Goal: Transaction & Acquisition: Purchase product/service

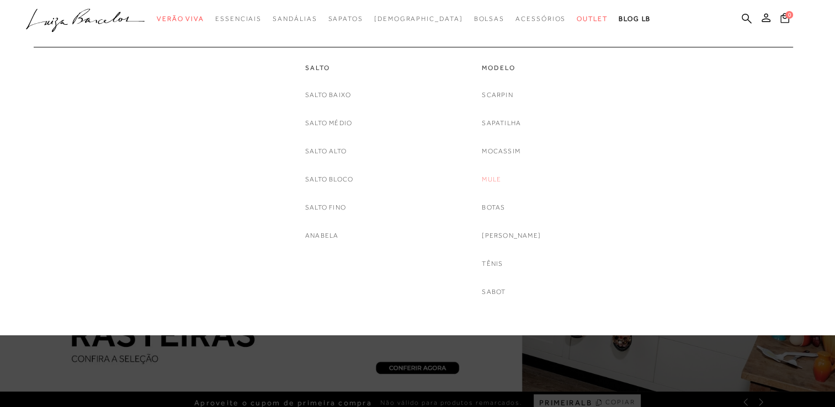
click at [501, 180] on link "Mule" at bounding box center [491, 180] width 19 height 12
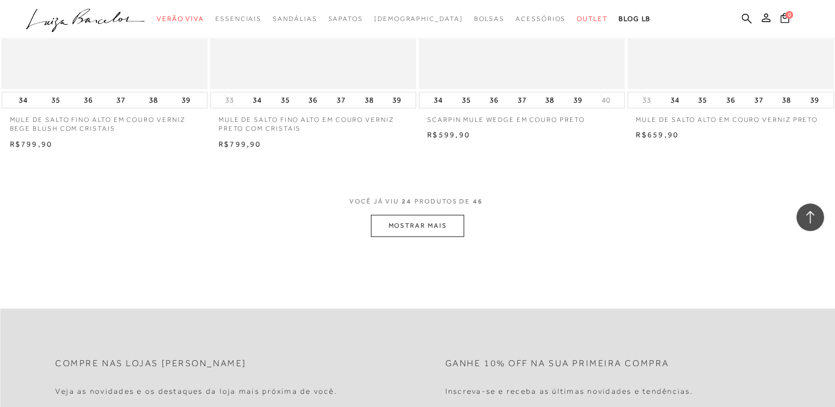
scroll to position [2202, 0]
click at [437, 225] on button "MOSTRAR MAIS" at bounding box center [417, 224] width 93 height 22
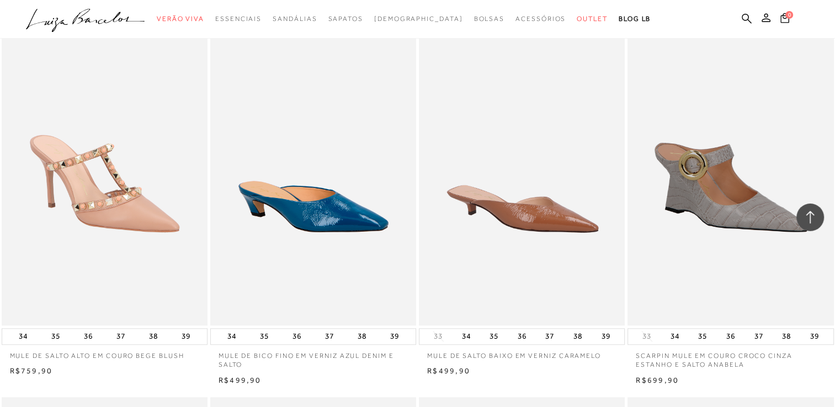
scroll to position [1202, 0]
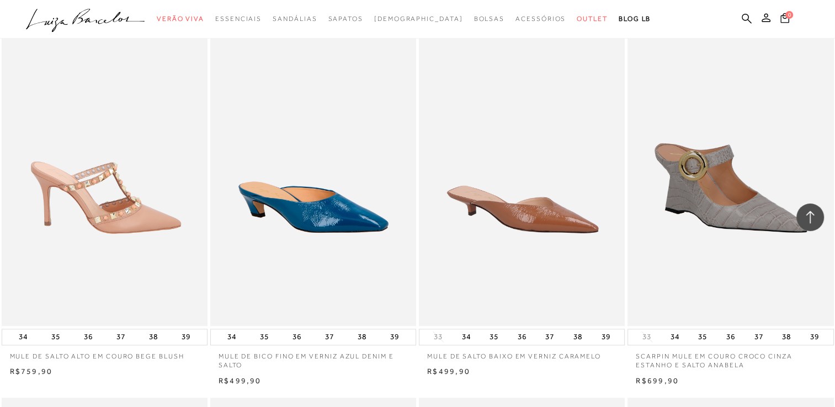
click at [135, 205] on img at bounding box center [105, 171] width 205 height 309
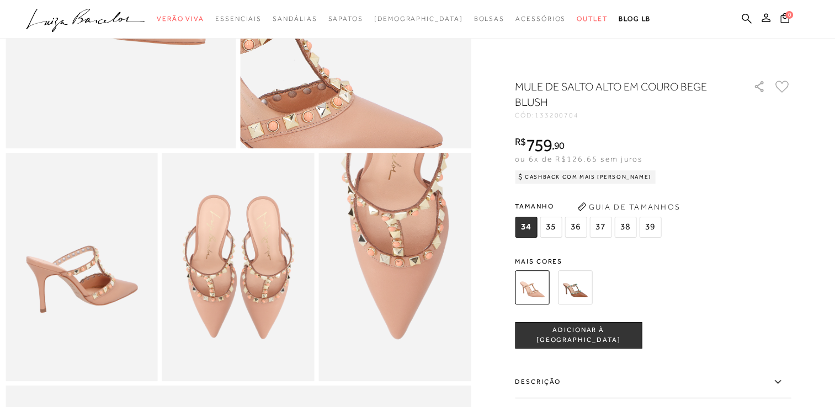
scroll to position [274, 0]
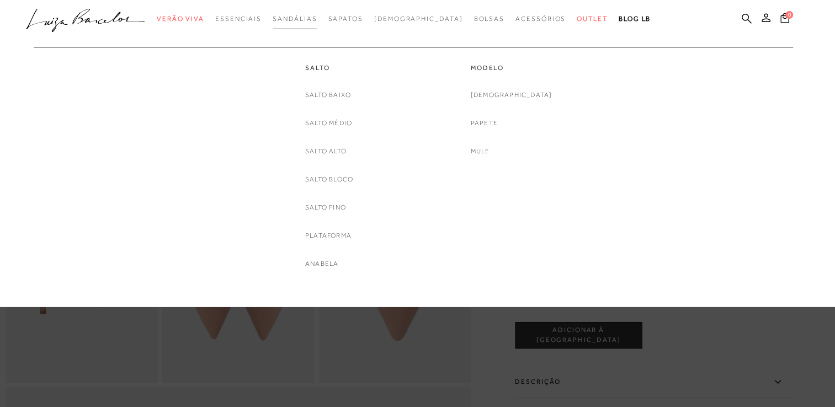
click at [304, 22] on span "Sandálias" at bounding box center [295, 19] width 44 height 8
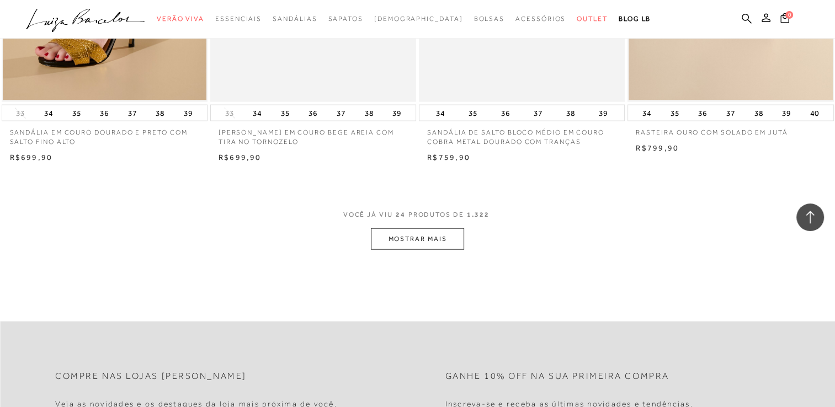
scroll to position [2250, 0]
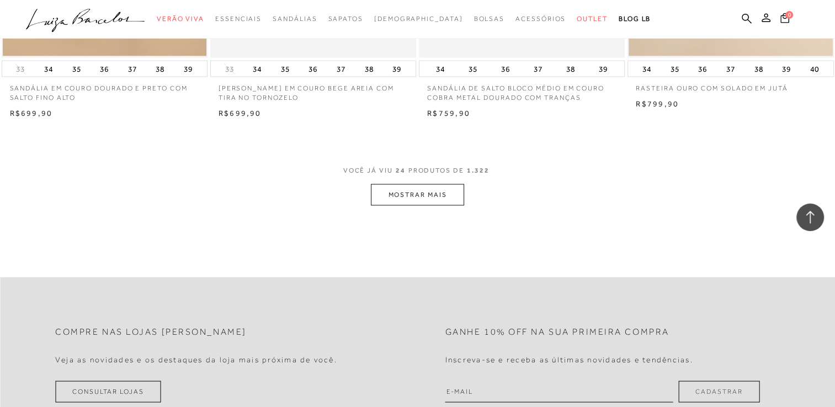
click at [411, 197] on button "MOSTRAR MAIS" at bounding box center [417, 195] width 93 height 22
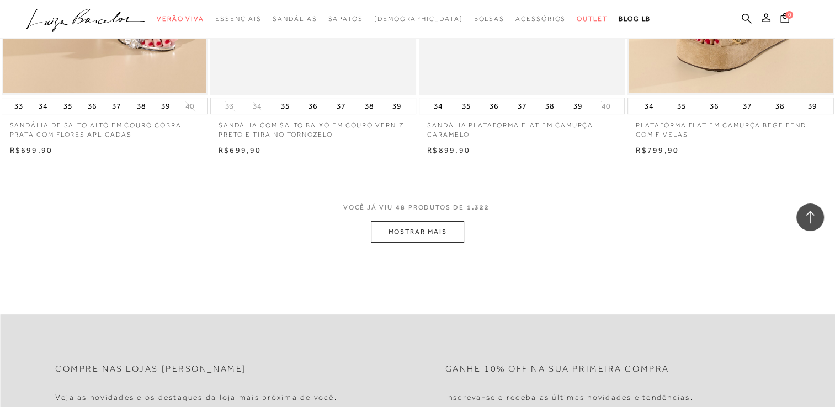
scroll to position [4507, 0]
click at [425, 238] on button "MOSTRAR MAIS" at bounding box center [417, 231] width 93 height 22
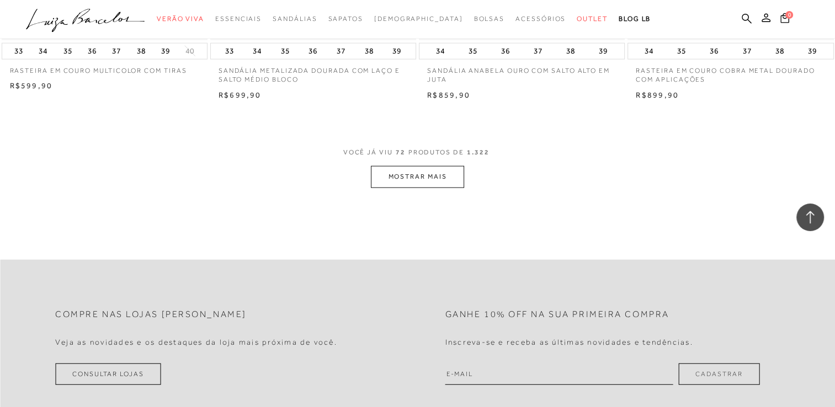
scroll to position [6858, 0]
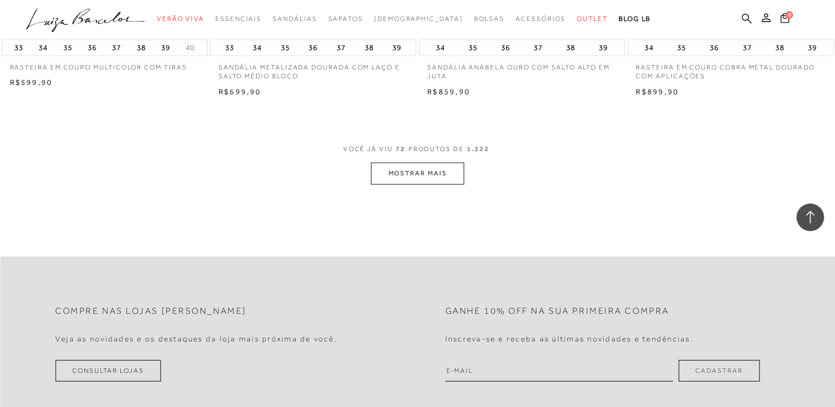
click at [423, 177] on button "MOSTRAR MAIS" at bounding box center [417, 174] width 93 height 22
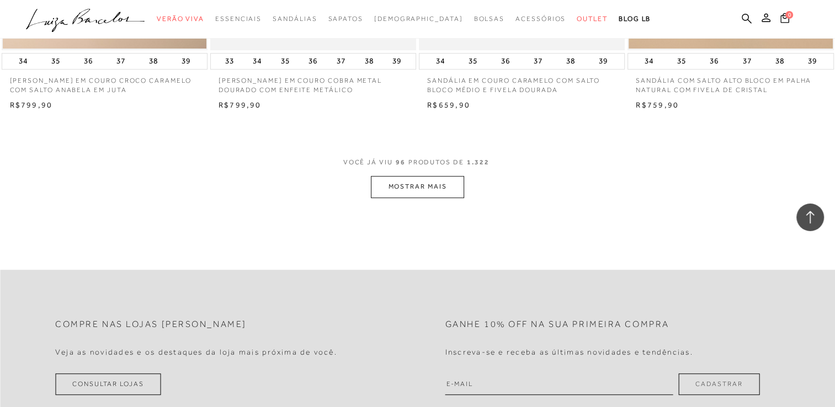
scroll to position [9137, 0]
click at [420, 185] on button "MOSTRAR MAIS" at bounding box center [417, 188] width 93 height 22
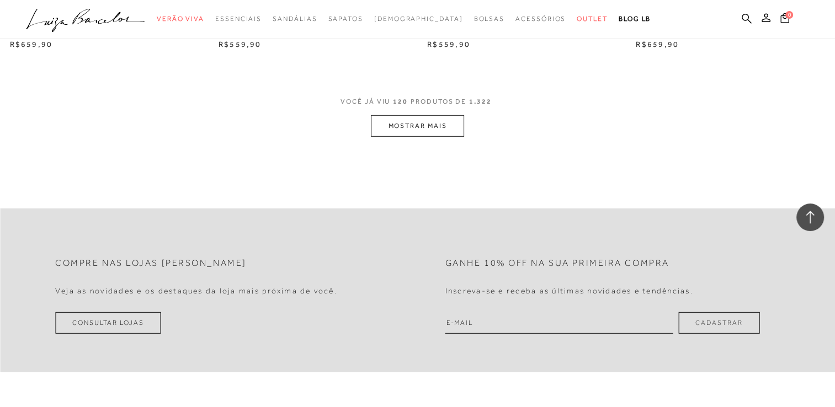
scroll to position [11475, 0]
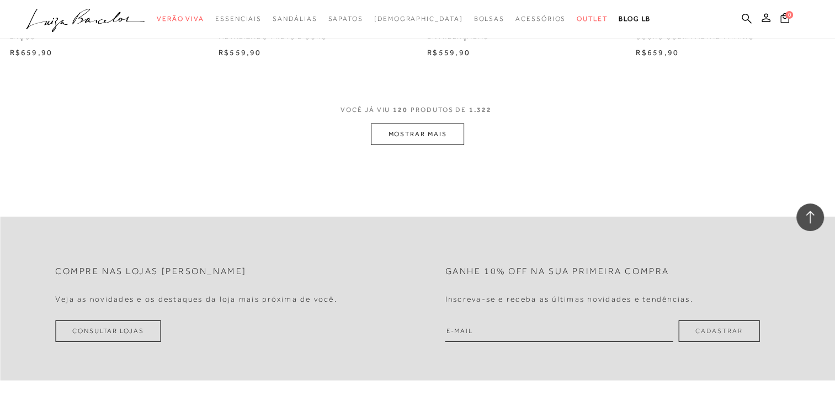
click at [423, 138] on button "MOSTRAR MAIS" at bounding box center [417, 135] width 93 height 22
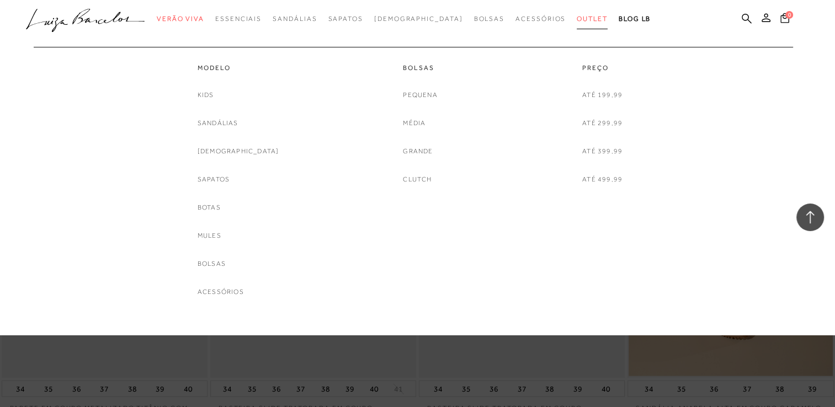
click at [576, 24] on link "Outlet" at bounding box center [591, 19] width 31 height 20
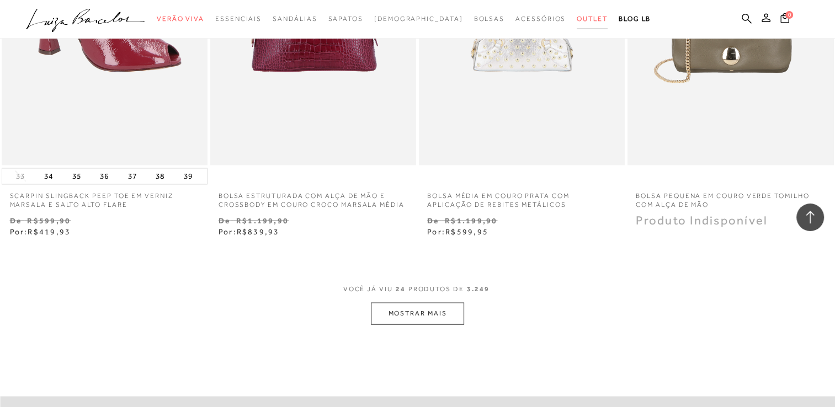
scroll to position [2272, 0]
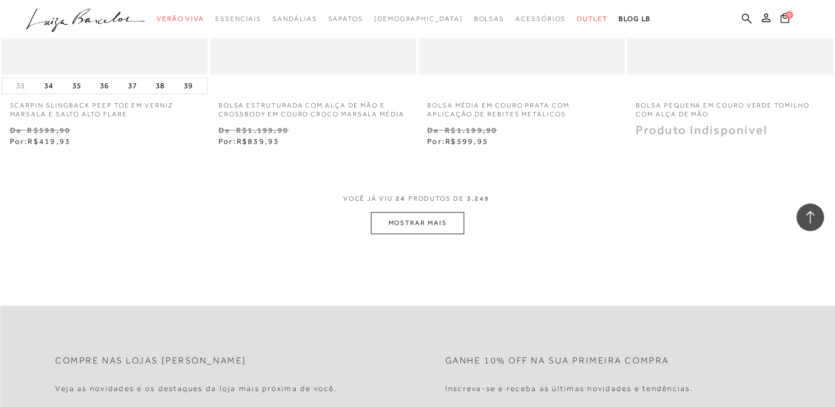
click at [433, 228] on button "MOSTRAR MAIS" at bounding box center [417, 223] width 93 height 22
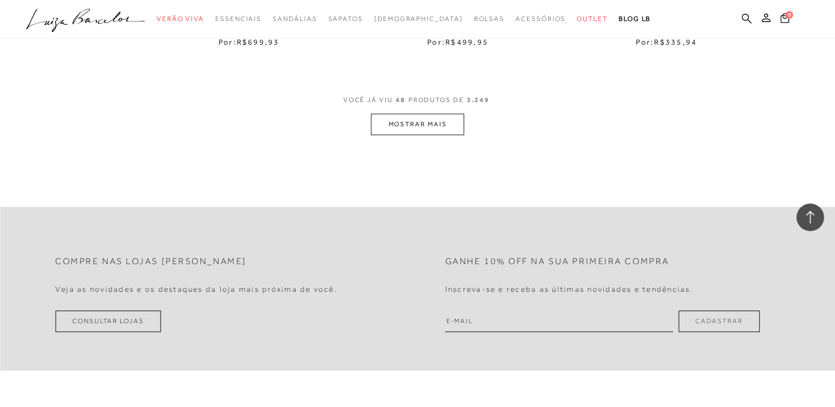
scroll to position [4735, 0]
click at [425, 127] on button "MOSTRAR MAIS" at bounding box center [417, 124] width 93 height 22
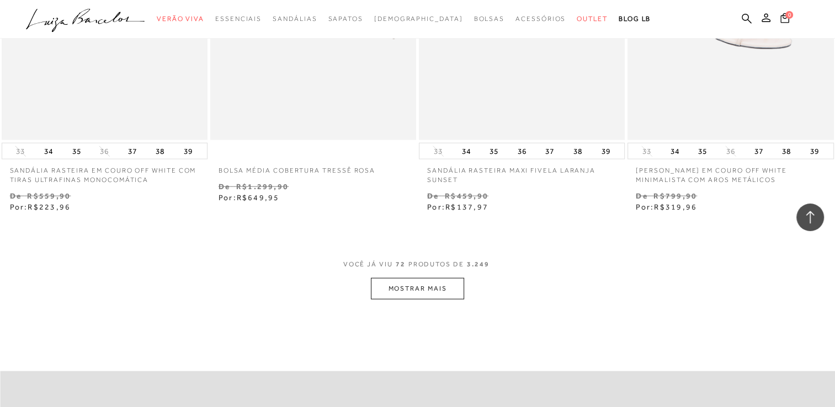
scroll to position [6927, 0]
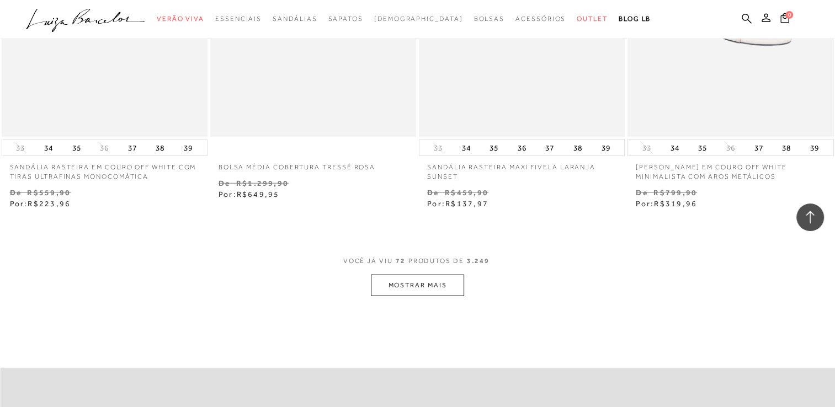
click at [426, 285] on button "MOSTRAR MAIS" at bounding box center [417, 286] width 93 height 22
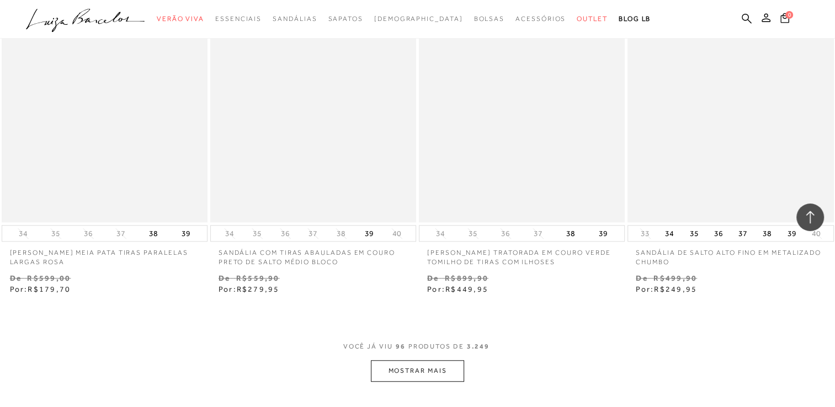
scroll to position [9292, 0]
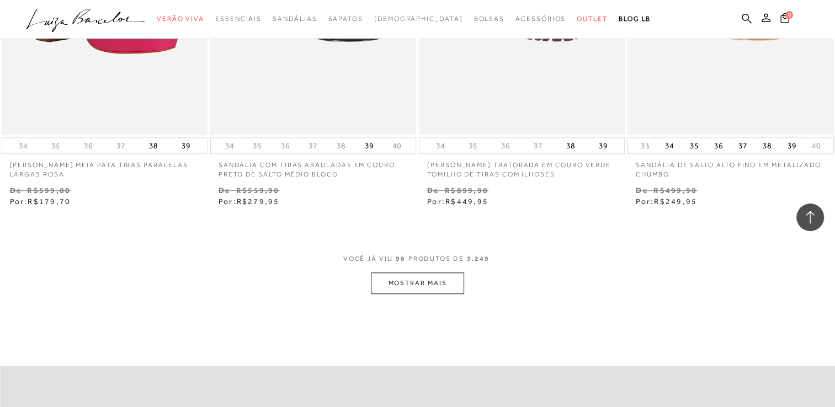
click at [420, 277] on button "MOSTRAR MAIS" at bounding box center [417, 284] width 93 height 22
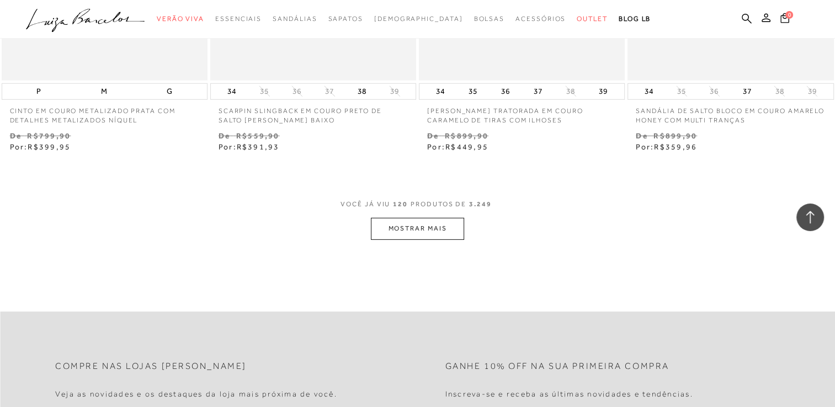
scroll to position [11702, 0]
click at [441, 216] on button "MOSTRAR MAIS" at bounding box center [417, 227] width 93 height 22
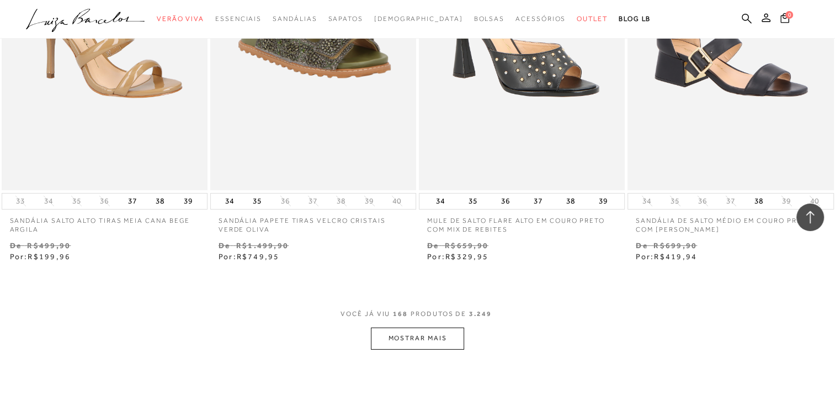
scroll to position [16298, 0]
click at [421, 327] on button "MOSTRAR MAIS" at bounding box center [417, 338] width 93 height 22
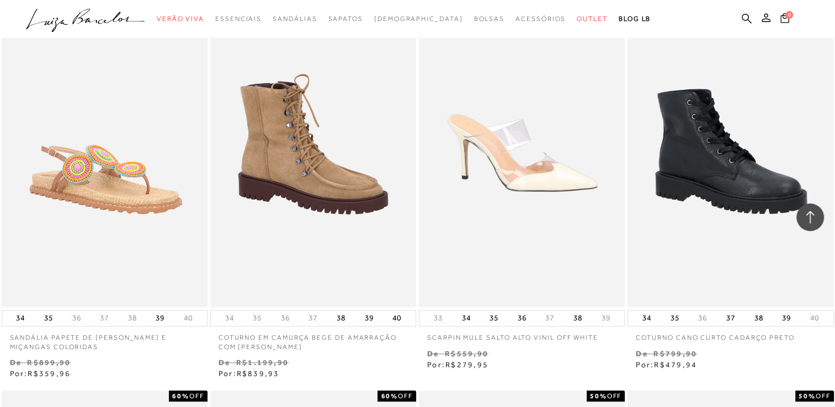
scroll to position [17748, 0]
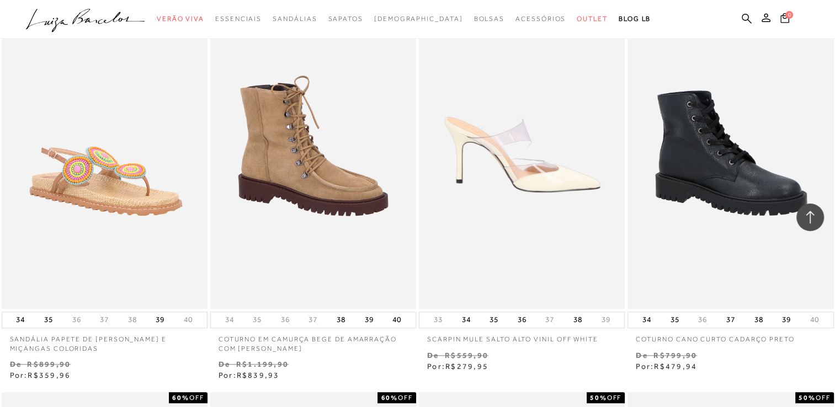
click at [495, 234] on img at bounding box center [522, 154] width 205 height 309
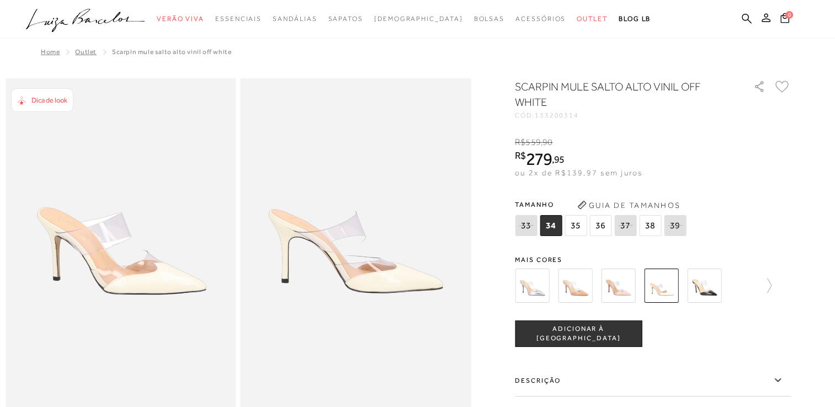
click at [580, 290] on img at bounding box center [575, 286] width 34 height 34
click at [715, 290] on img at bounding box center [704, 286] width 34 height 34
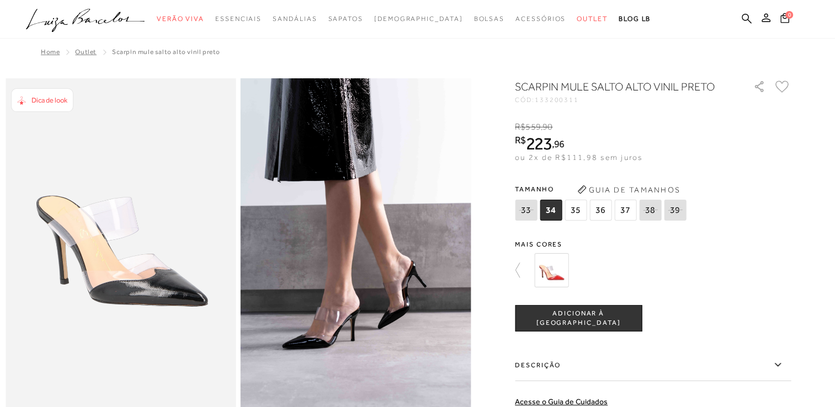
click at [74, 21] on icon at bounding box center [85, 16] width 25 height 15
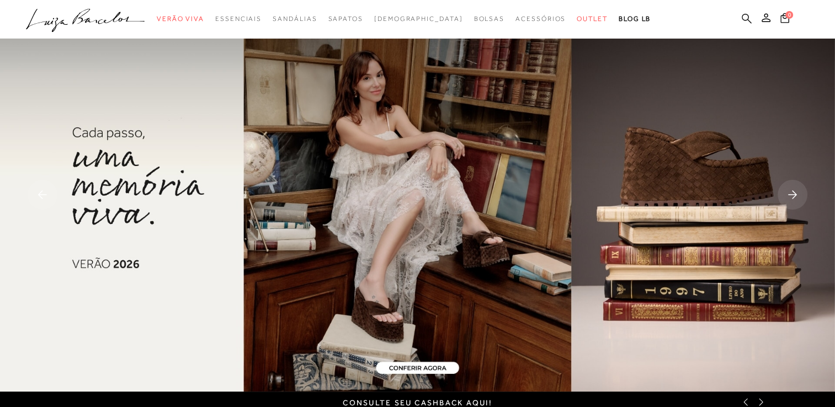
click at [746, 18] on icon at bounding box center [746, 18] width 10 height 10
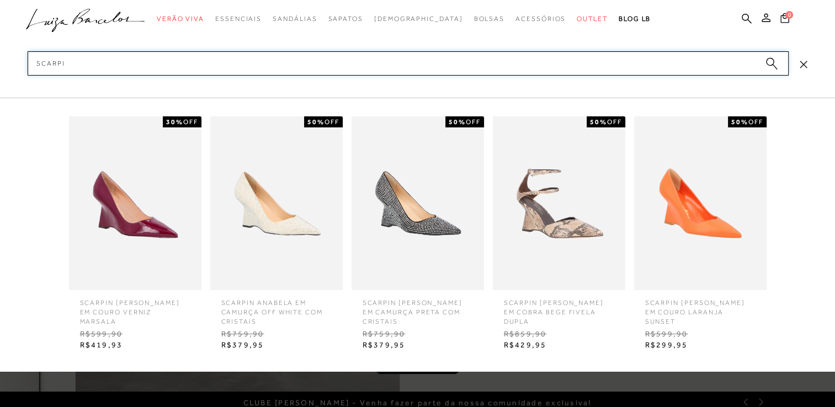
type input "scarpin"
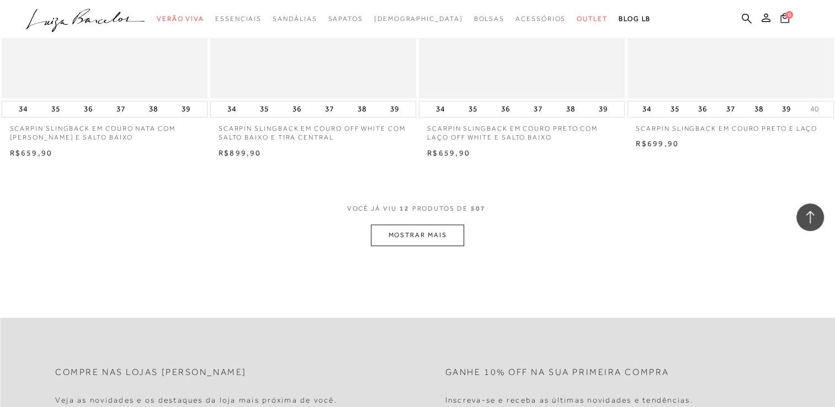
scroll to position [1077, 0]
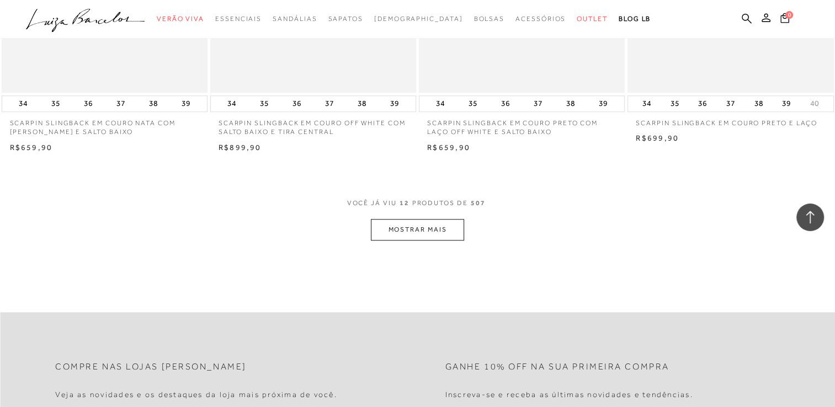
click at [440, 231] on button "MOSTRAR MAIS" at bounding box center [417, 230] width 93 height 22
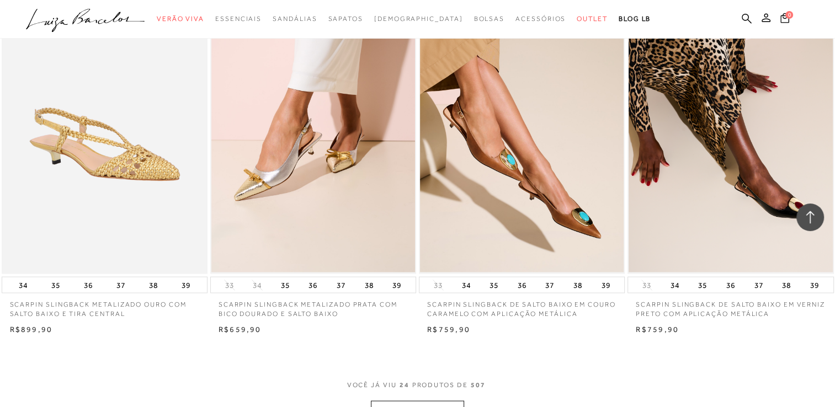
scroll to position [2182, 0]
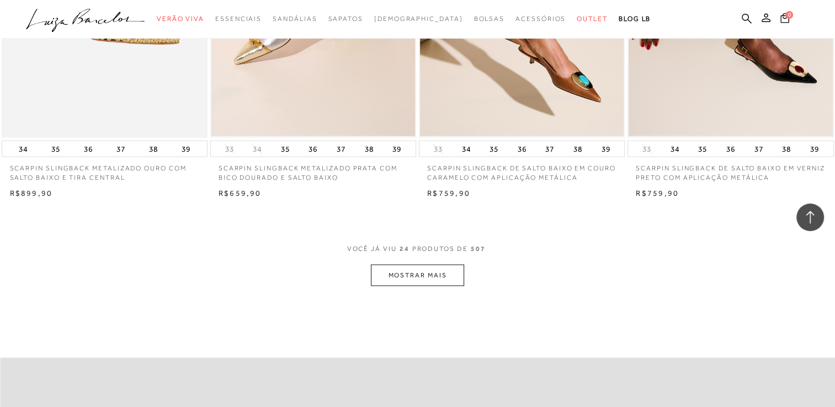
click at [423, 270] on button "MOSTRAR MAIS" at bounding box center [417, 276] width 93 height 22
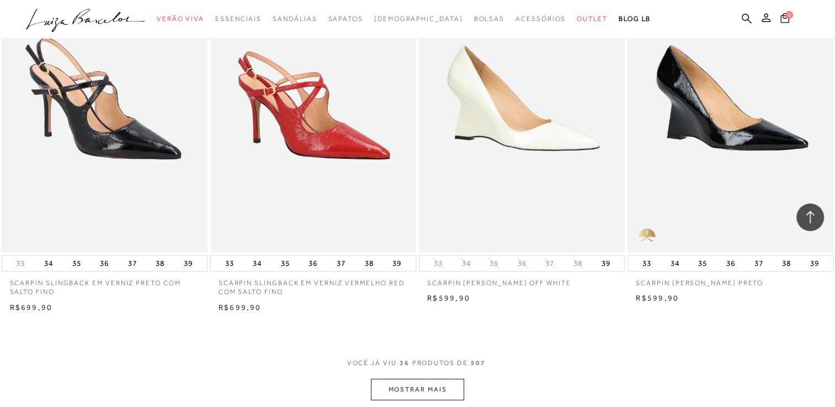
scroll to position [3213, 0]
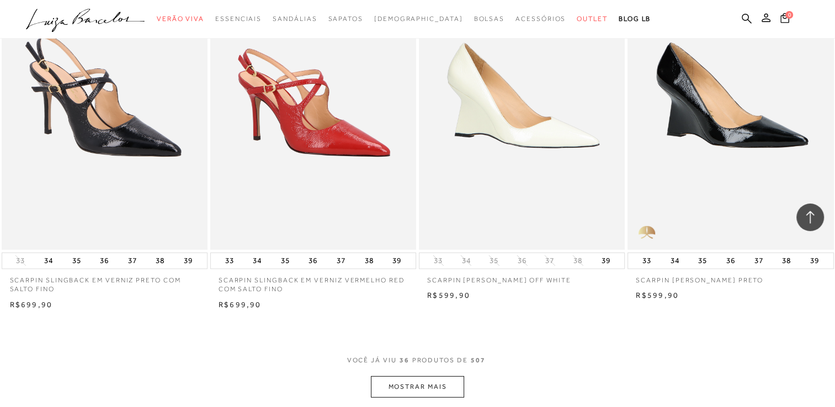
click at [440, 382] on button "MOSTRAR MAIS" at bounding box center [417, 387] width 93 height 22
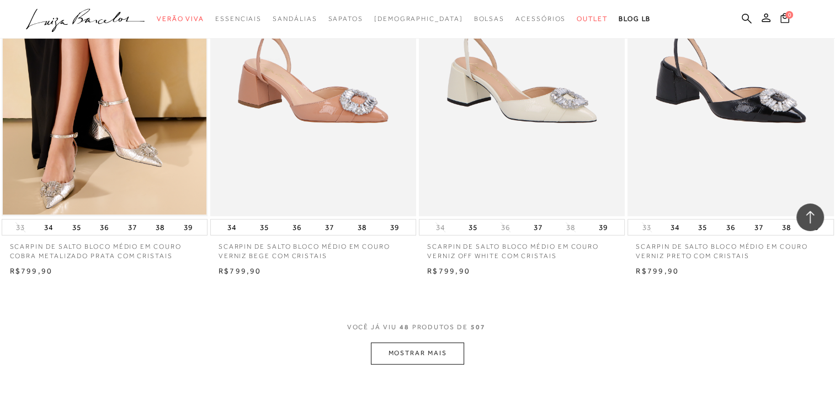
scroll to position [4393, 0]
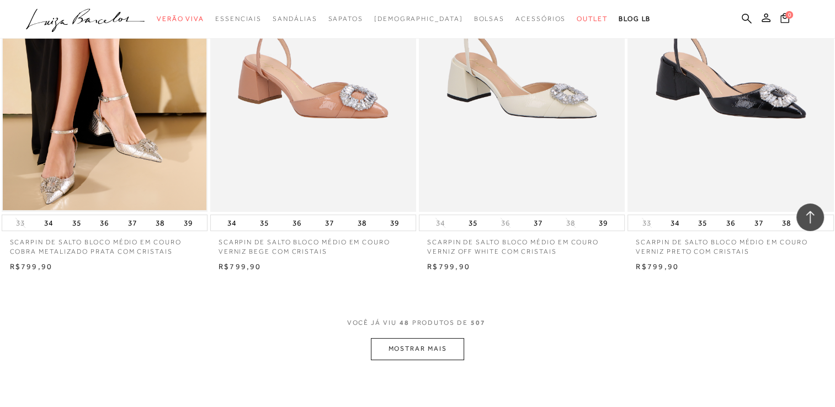
click at [444, 353] on button "MOSTRAR MAIS" at bounding box center [417, 349] width 93 height 22
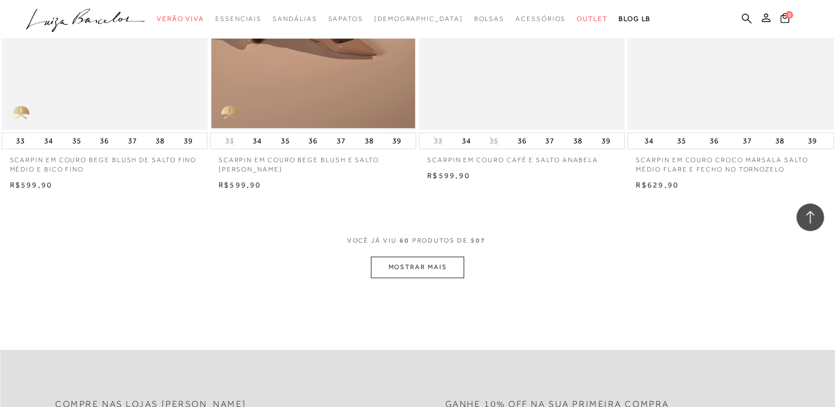
scroll to position [5625, 0]
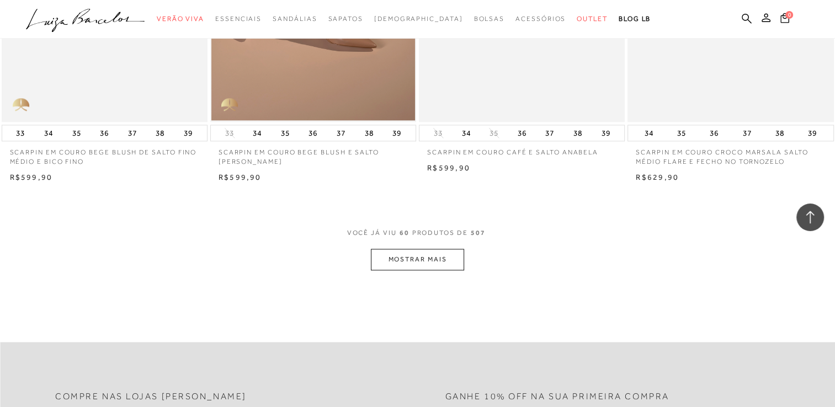
click at [421, 249] on button "MOSTRAR MAIS" at bounding box center [417, 260] width 93 height 22
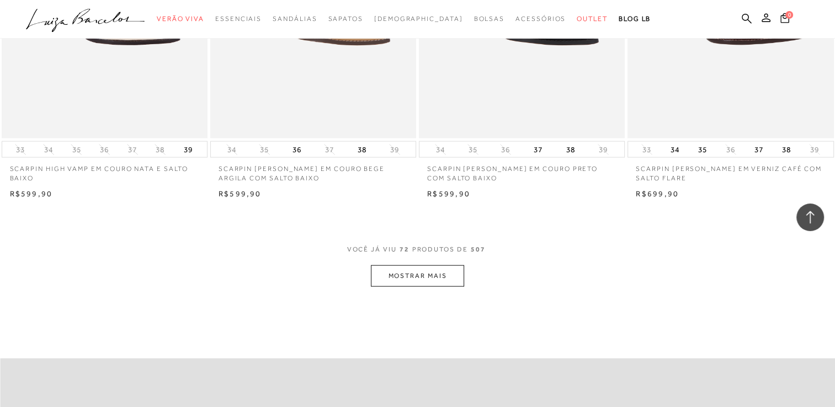
scroll to position [6750, 0]
click at [433, 265] on button "MOSTRAR MAIS" at bounding box center [417, 276] width 93 height 22
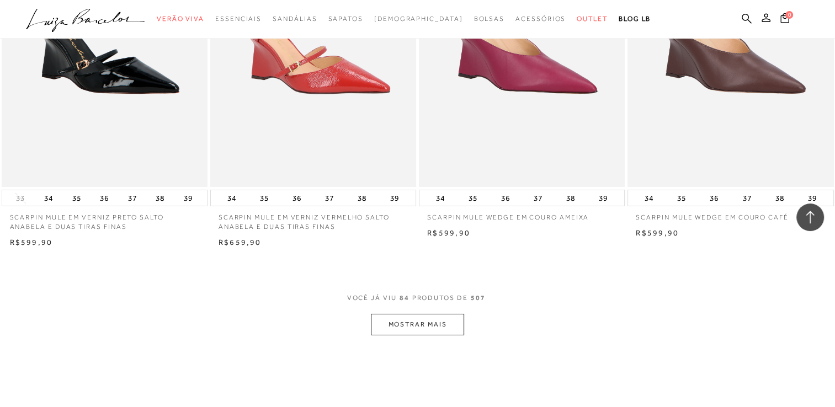
scroll to position [7923, 0]
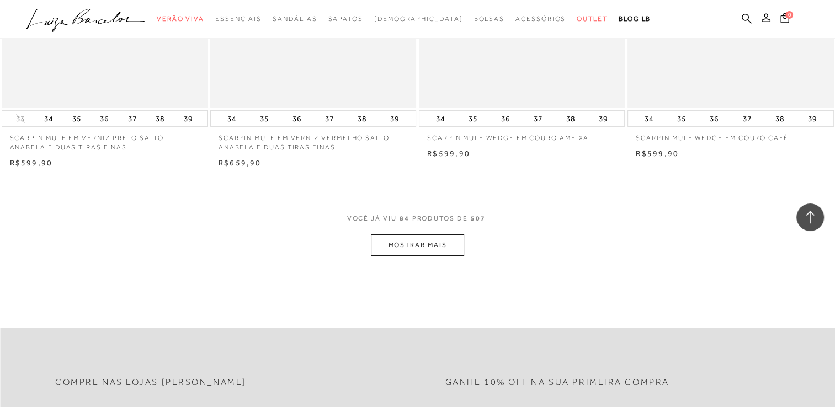
click at [424, 234] on button "MOSTRAR MAIS" at bounding box center [417, 245] width 93 height 22
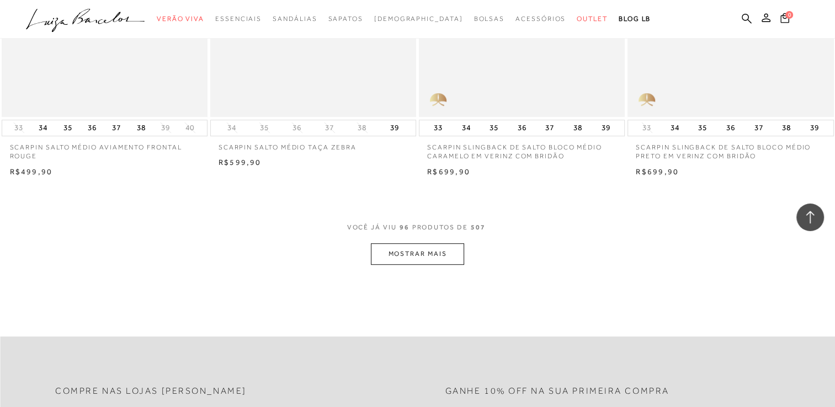
scroll to position [9058, 0]
click at [437, 246] on button "MOSTRAR MAIS" at bounding box center [417, 253] width 93 height 22
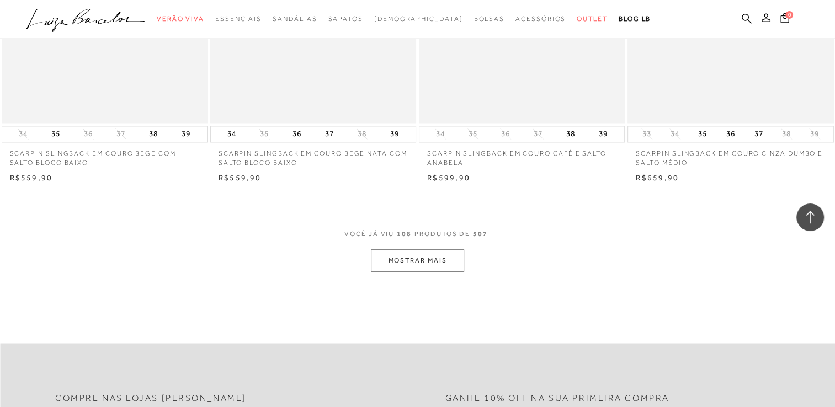
scroll to position [10213, 0]
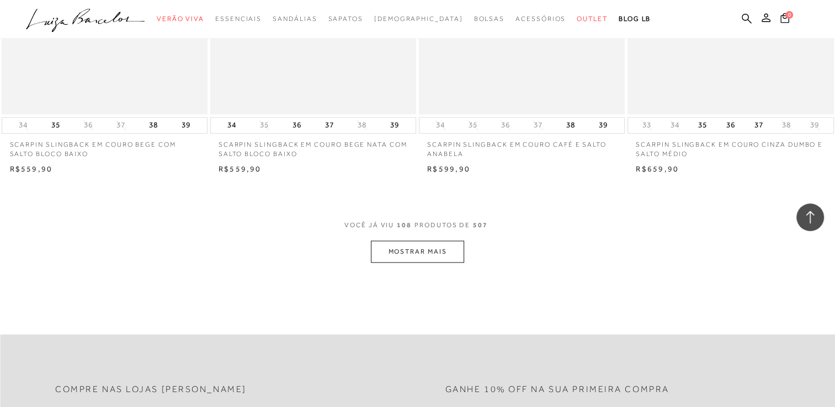
drag, startPoint x: 437, startPoint y: 246, endPoint x: 390, endPoint y: 242, distance: 47.1
click at [390, 242] on button "MOSTRAR MAIS" at bounding box center [417, 252] width 93 height 22
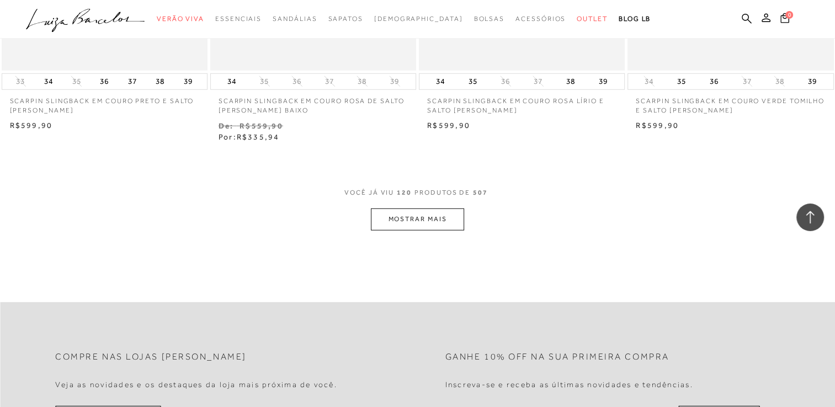
scroll to position [11431, 0]
click at [430, 209] on button "MOSTRAR MAIS" at bounding box center [417, 220] width 93 height 22
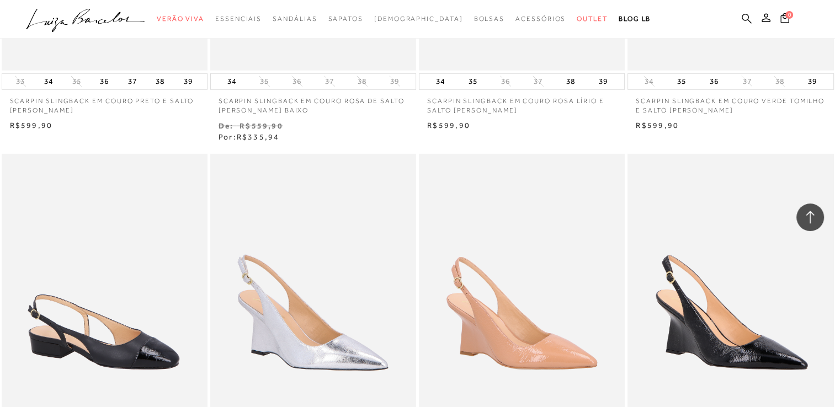
click at [748, 16] on icon at bounding box center [746, 18] width 10 height 10
click at [746, 20] on icon at bounding box center [746, 18] width 10 height 10
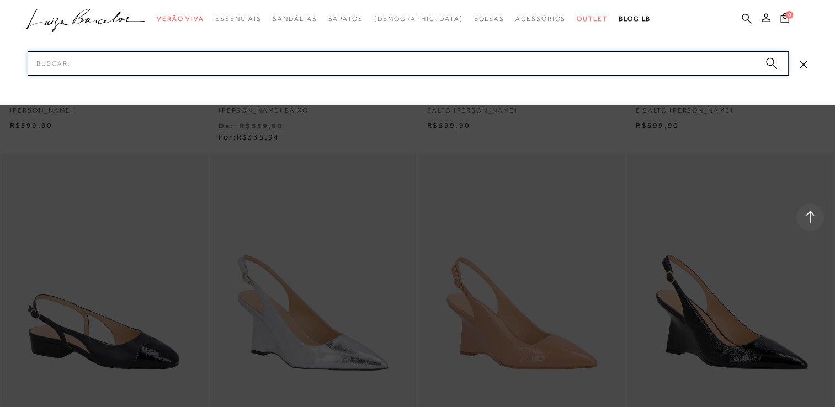
click at [604, 64] on input "Pesquisar" at bounding box center [408, 63] width 761 height 24
type input "mule"
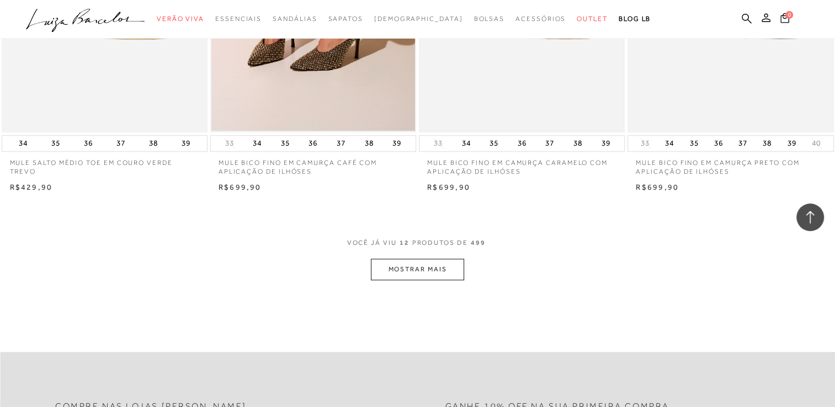
scroll to position [1037, 0]
click at [419, 264] on button "MOSTRAR MAIS" at bounding box center [417, 270] width 93 height 22
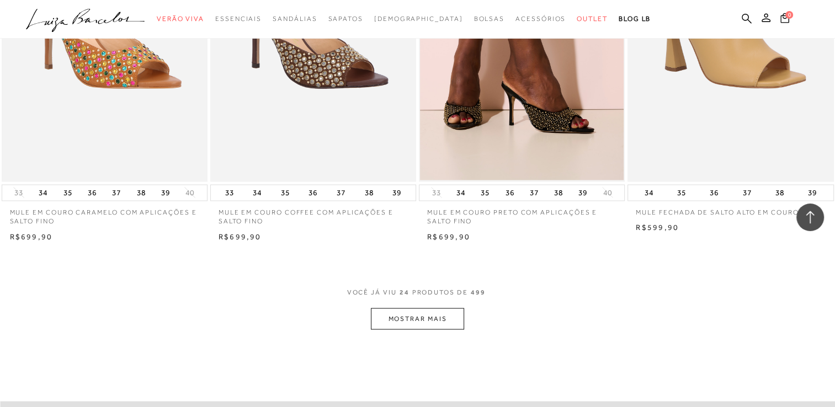
scroll to position [2070, 0]
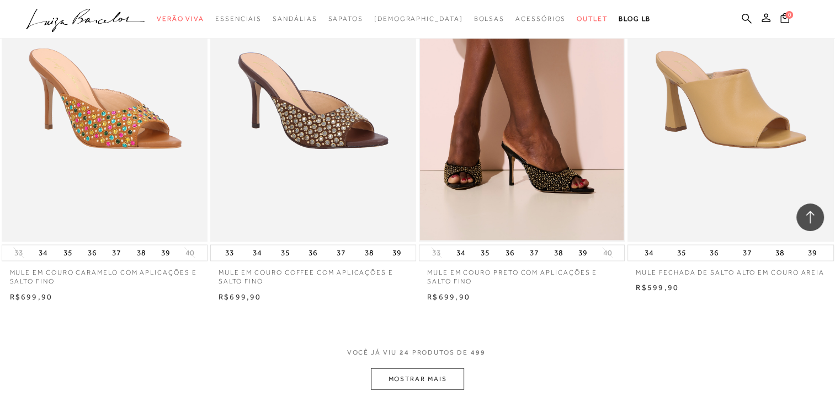
click at [424, 376] on button "MOSTRAR MAIS" at bounding box center [417, 379] width 93 height 22
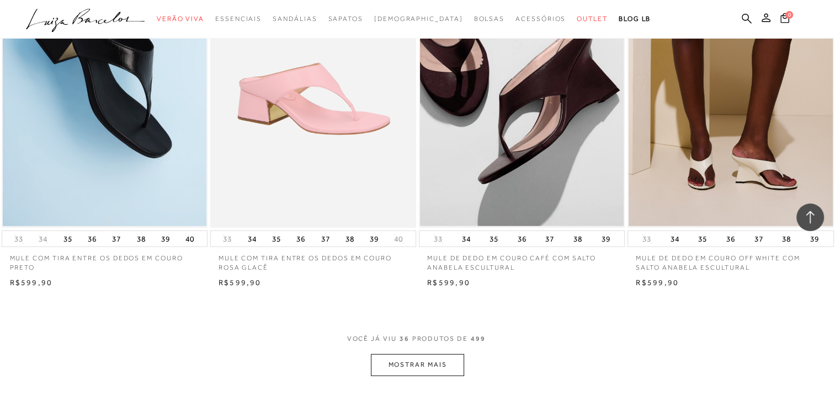
scroll to position [3228, 0]
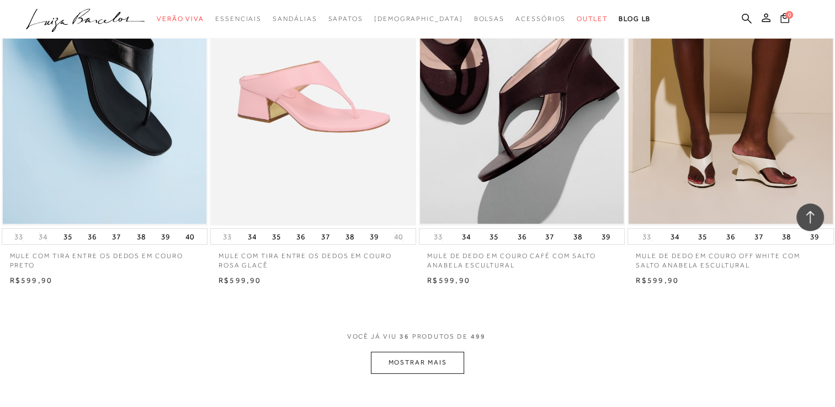
click at [423, 354] on button "MOSTRAR MAIS" at bounding box center [417, 363] width 93 height 22
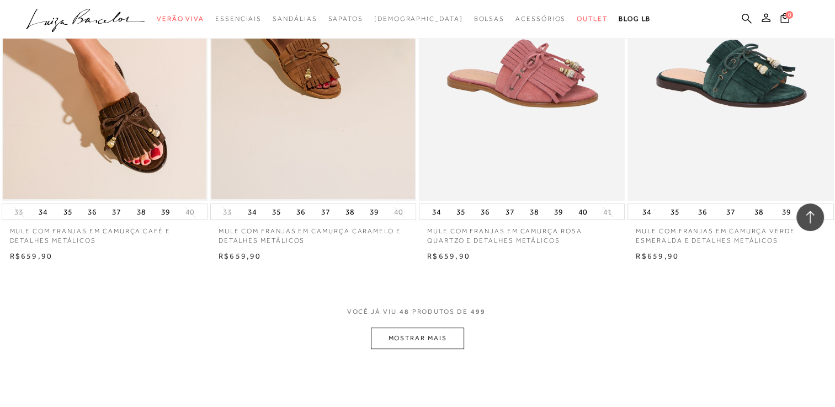
scroll to position [4397, 0]
click at [419, 337] on button "MOSTRAR MAIS" at bounding box center [417, 338] width 93 height 22
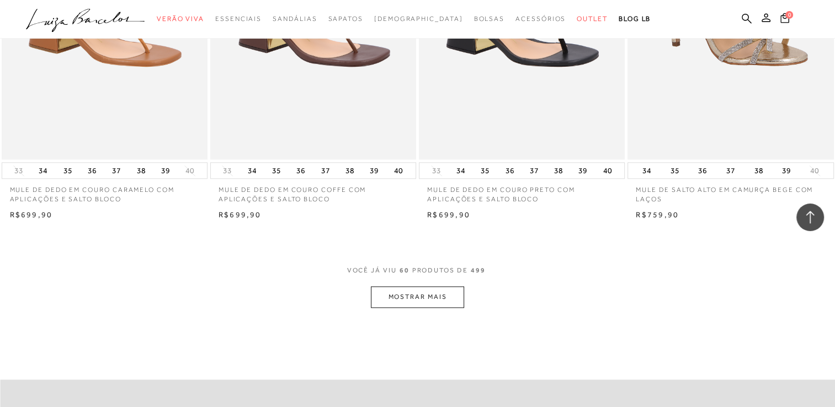
scroll to position [5591, 0]
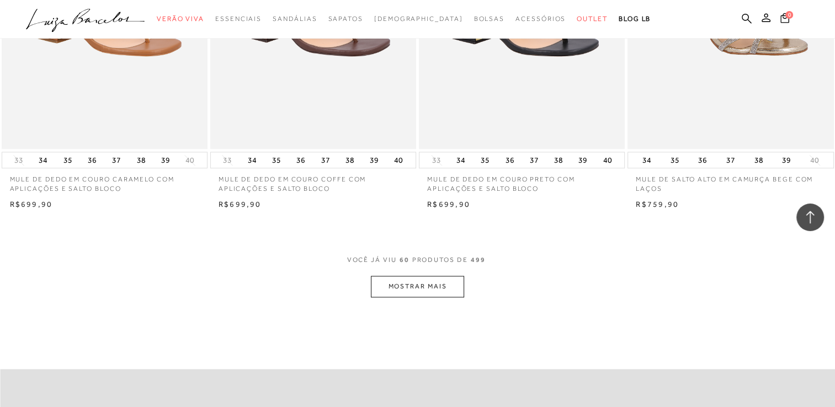
click at [432, 288] on button "MOSTRAR MAIS" at bounding box center [417, 287] width 93 height 22
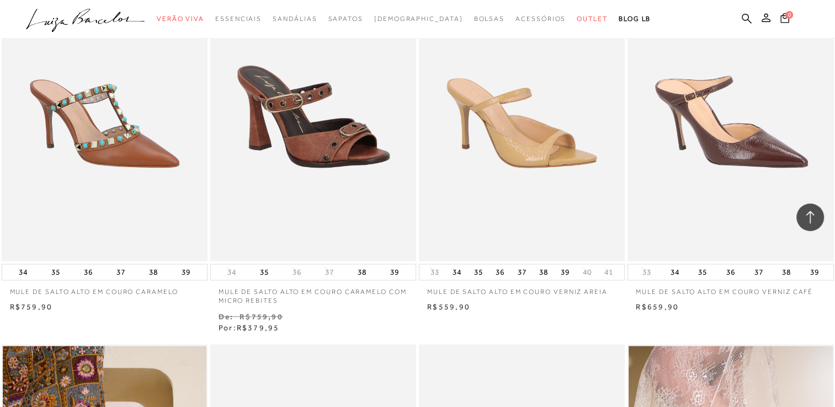
scroll to position [6245, 0]
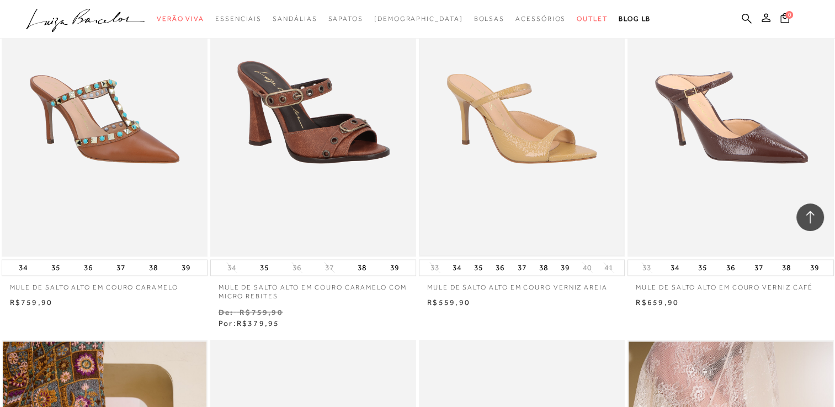
click at [531, 170] on img at bounding box center [522, 102] width 204 height 306
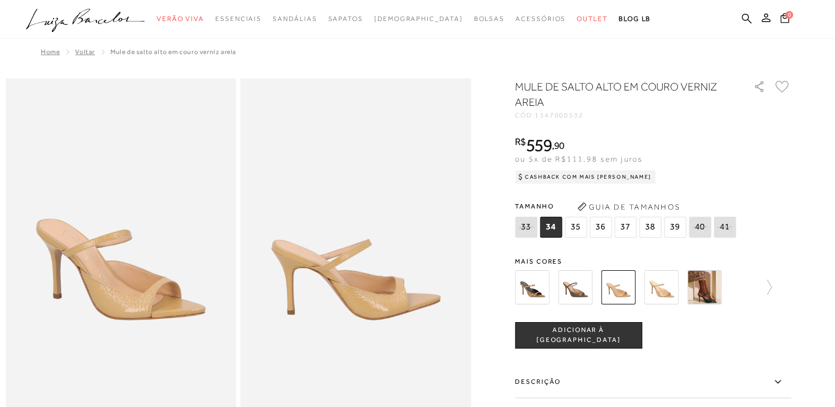
click at [712, 297] on img at bounding box center [704, 287] width 34 height 34
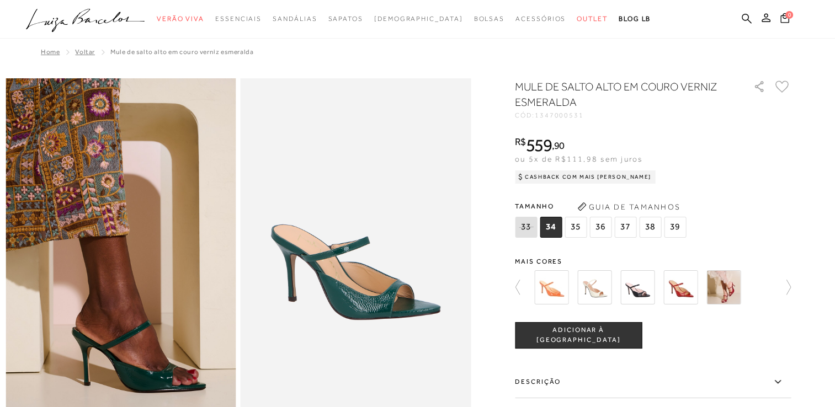
click at [773, 287] on div at bounding box center [653, 287] width 276 height 41
click at [639, 289] on img at bounding box center [637, 287] width 34 height 34
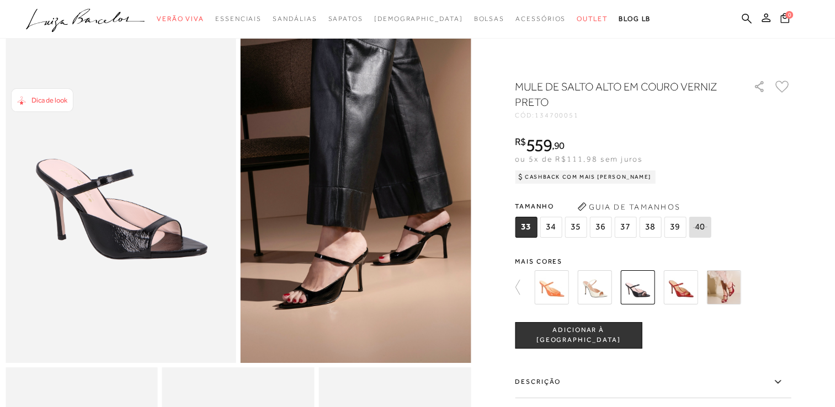
scroll to position [60, 0]
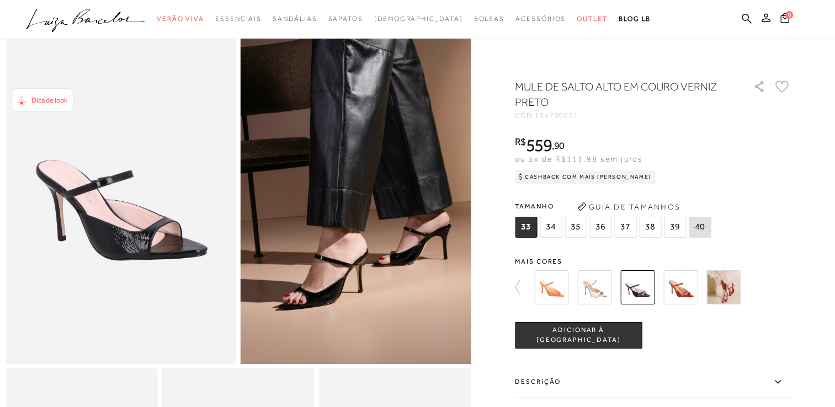
click at [601, 228] on span "36" at bounding box center [600, 227] width 22 height 21
click at [612, 332] on span "ADICIONAR À [GEOGRAPHIC_DATA]" at bounding box center [578, 334] width 126 height 19
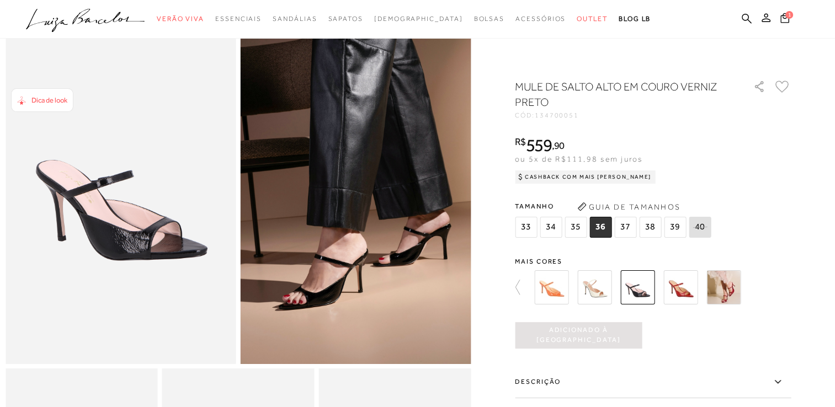
scroll to position [0, 0]
click at [597, 288] on img at bounding box center [594, 287] width 34 height 34
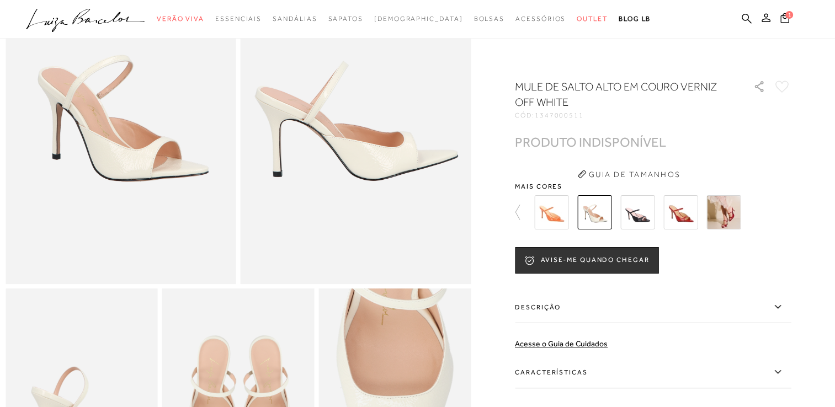
scroll to position [139, 0]
click at [520, 211] on icon at bounding box center [522, 212] width 15 height 15
click at [524, 211] on icon at bounding box center [522, 212] width 15 height 15
click at [520, 209] on icon at bounding box center [522, 212] width 15 height 15
click at [592, 218] on img at bounding box center [594, 212] width 34 height 34
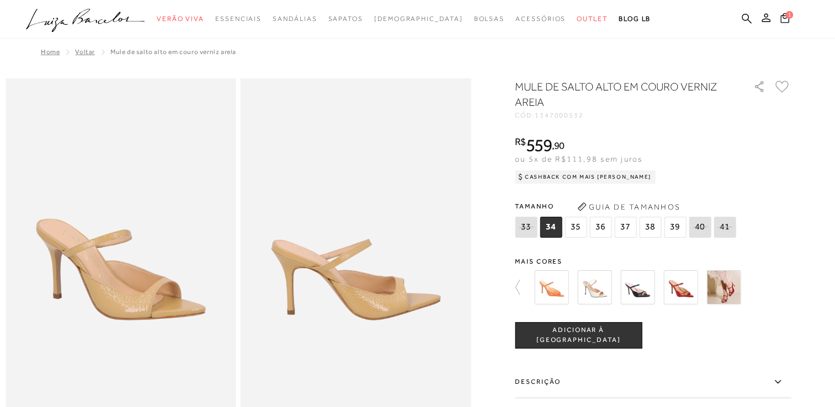
click at [602, 231] on span "36" at bounding box center [600, 227] width 22 height 21
click at [592, 342] on button "ADICIONAR À [GEOGRAPHIC_DATA]" at bounding box center [578, 335] width 127 height 26
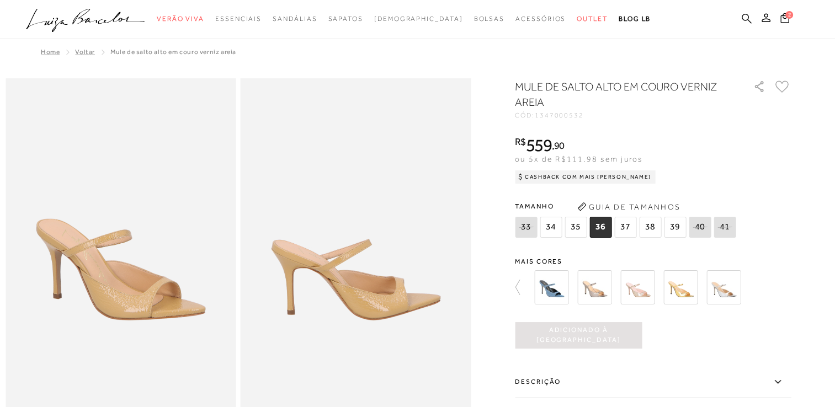
click at [745, 19] on icon at bounding box center [746, 18] width 10 height 10
click at [743, 17] on icon at bounding box center [746, 18] width 10 height 10
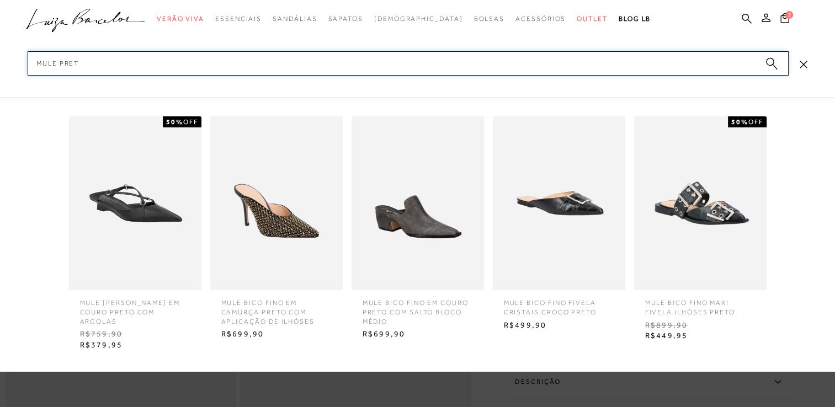
type input "mule preto"
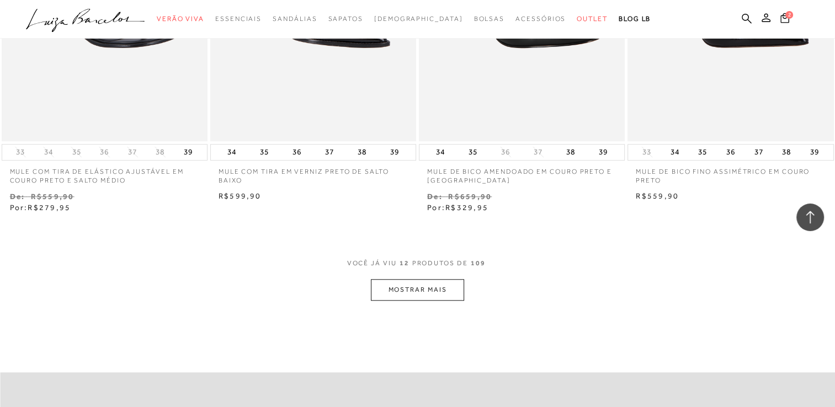
scroll to position [1047, 0]
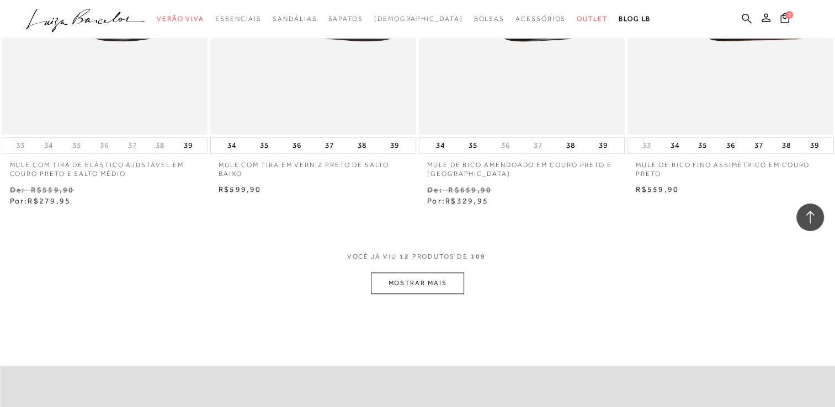
click at [444, 273] on button "MOSTRAR MAIS" at bounding box center [417, 284] width 93 height 22
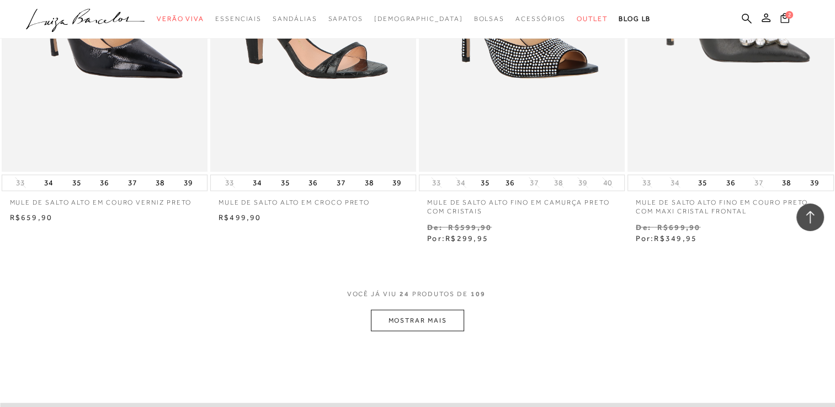
scroll to position [2217, 0]
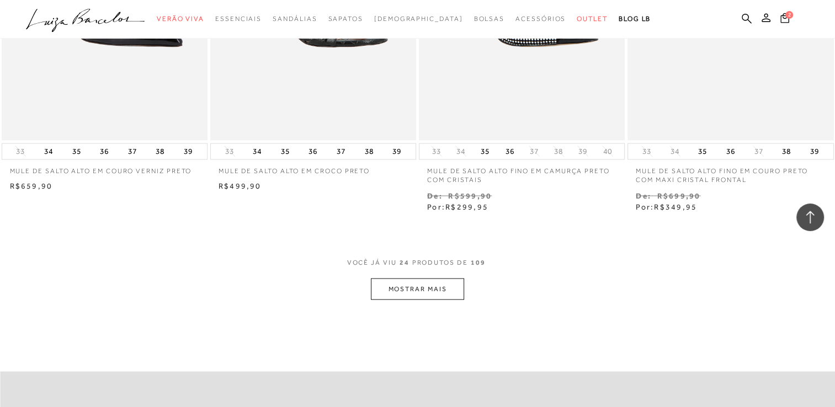
click at [410, 289] on button "MOSTRAR MAIS" at bounding box center [417, 290] width 93 height 22
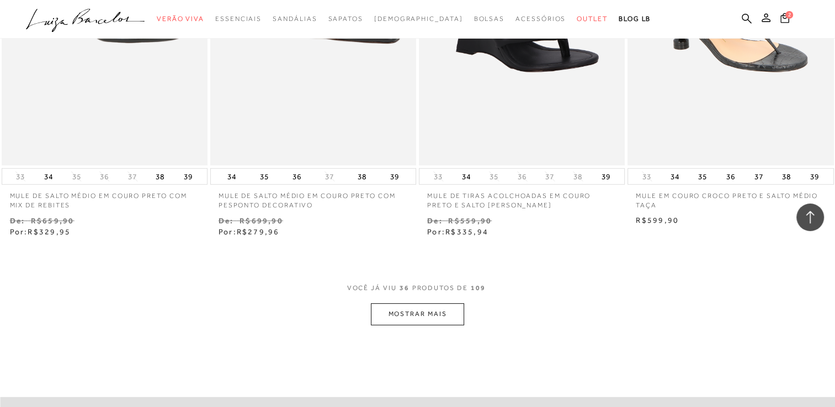
scroll to position [3370, 0]
click at [423, 316] on button "MOSTRAR MAIS" at bounding box center [417, 314] width 93 height 22
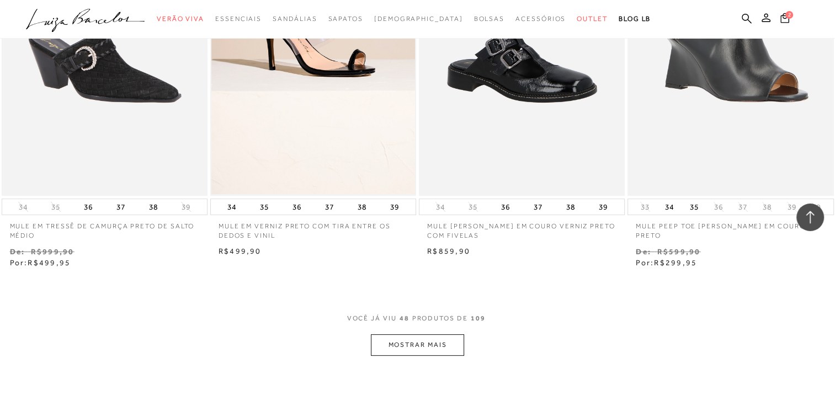
scroll to position [4530, 0]
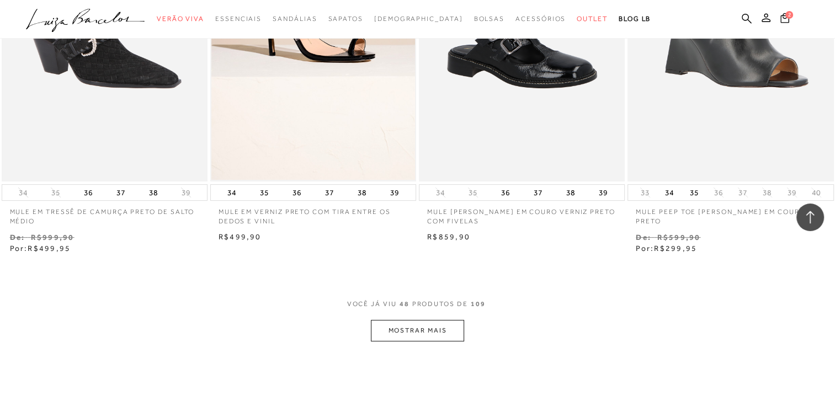
click at [439, 332] on button "MOSTRAR MAIS" at bounding box center [417, 331] width 93 height 22
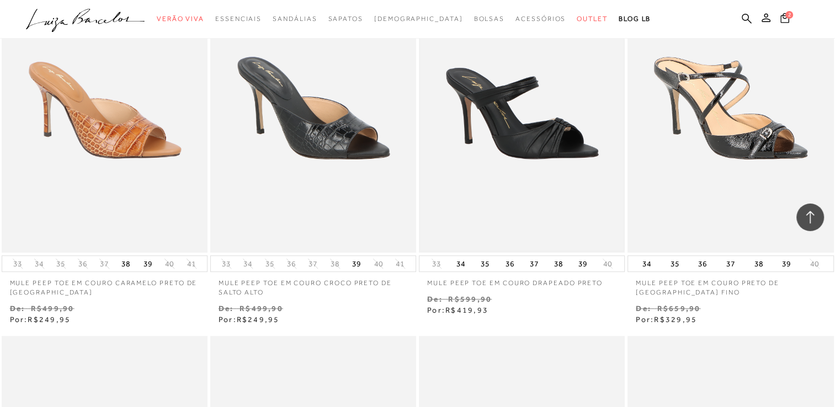
scroll to position [4852, 0]
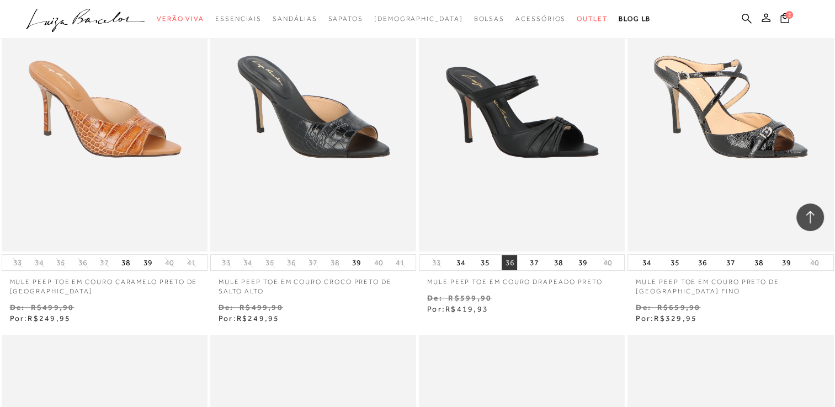
click at [511, 263] on button "36" at bounding box center [508, 262] width 15 height 15
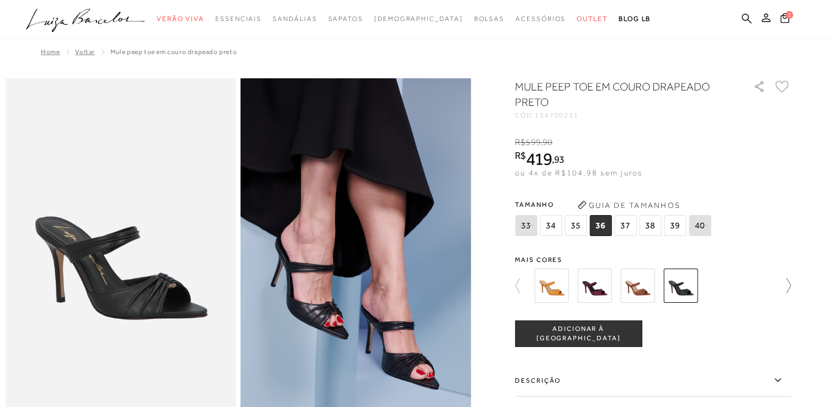
click at [791, 285] on icon at bounding box center [788, 285] width 4 height 15
click at [602, 333] on span "ADICIONAR À [GEOGRAPHIC_DATA]" at bounding box center [578, 333] width 126 height 19
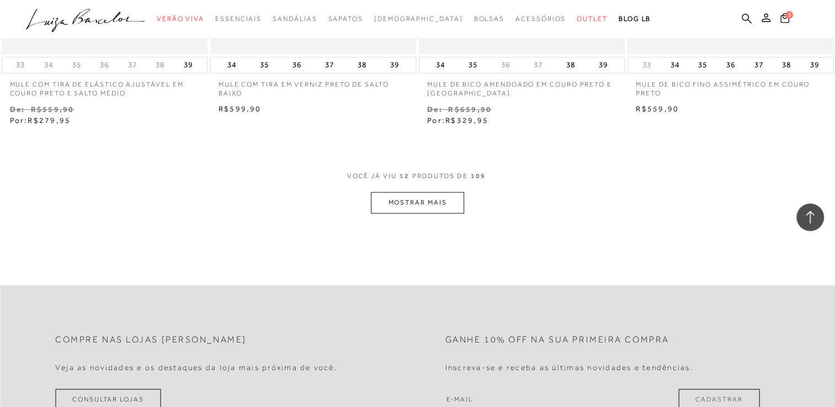
scroll to position [1128, 0]
drag, startPoint x: 501, startPoint y: 229, endPoint x: 424, endPoint y: 208, distance: 79.5
click at [424, 208] on button "MOSTRAR MAIS" at bounding box center [417, 202] width 93 height 22
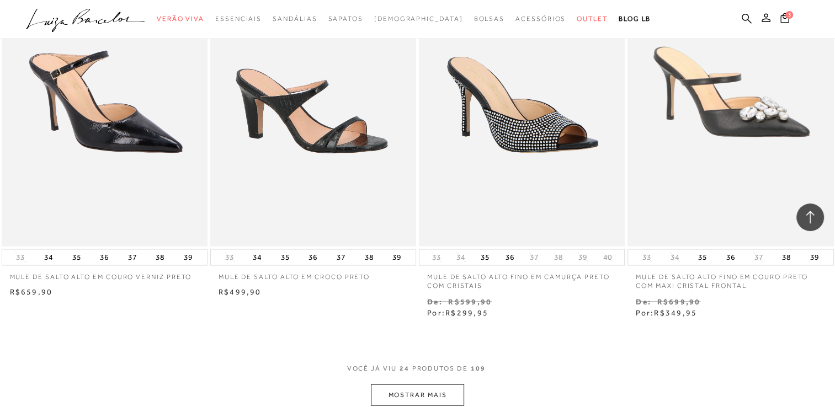
scroll to position [2113, 0]
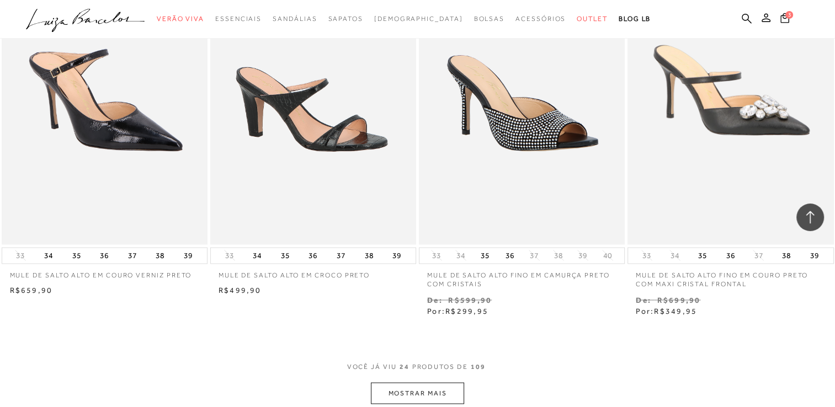
click at [430, 391] on button "MOSTRAR MAIS" at bounding box center [417, 394] width 93 height 22
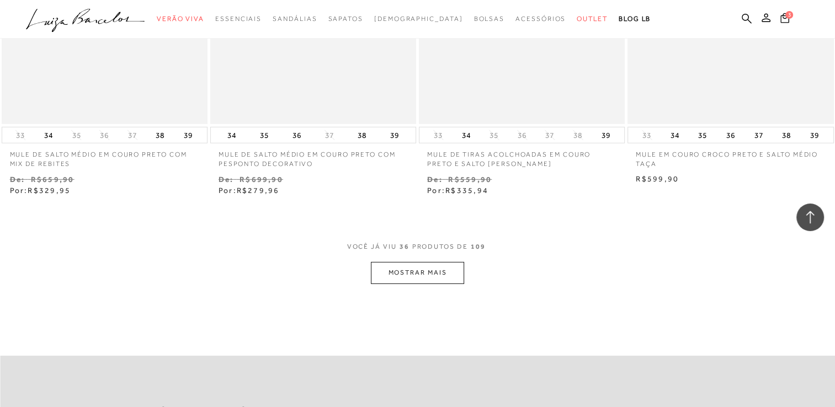
scroll to position [3411, 0]
click at [425, 279] on button "MOSTRAR MAIS" at bounding box center [417, 272] width 93 height 22
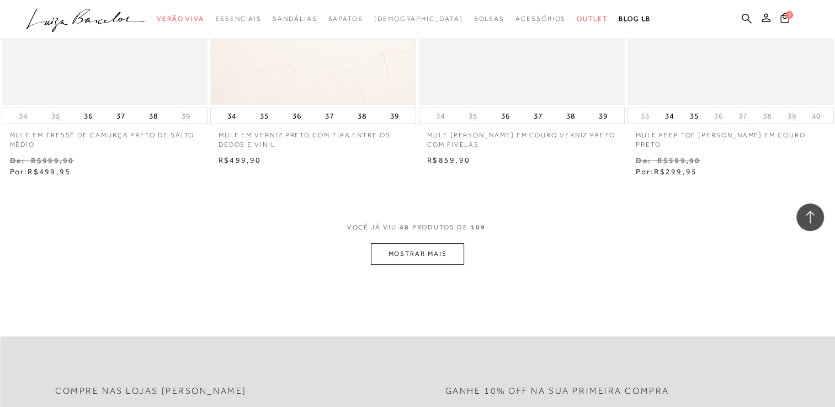
scroll to position [4629, 0]
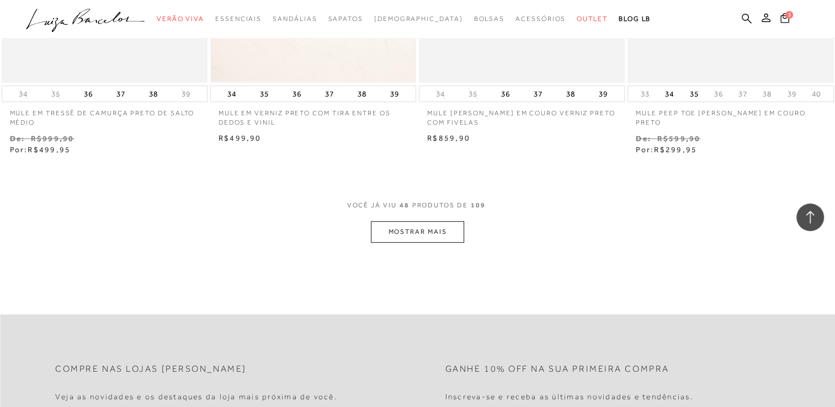
click at [412, 227] on button "MOSTRAR MAIS" at bounding box center [417, 232] width 93 height 22
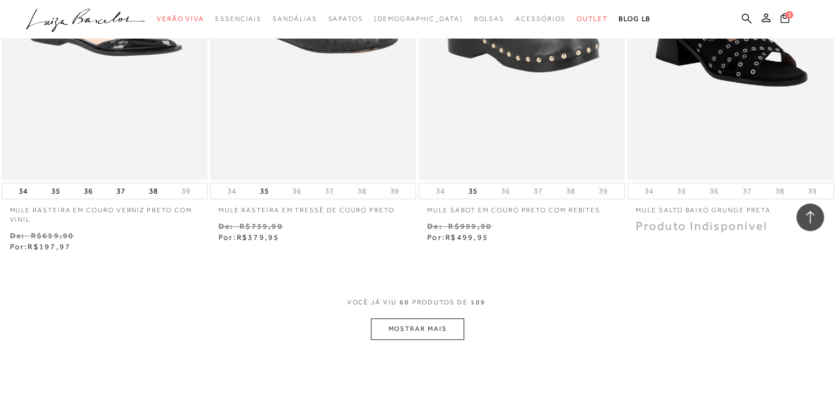
scroll to position [5701, 0]
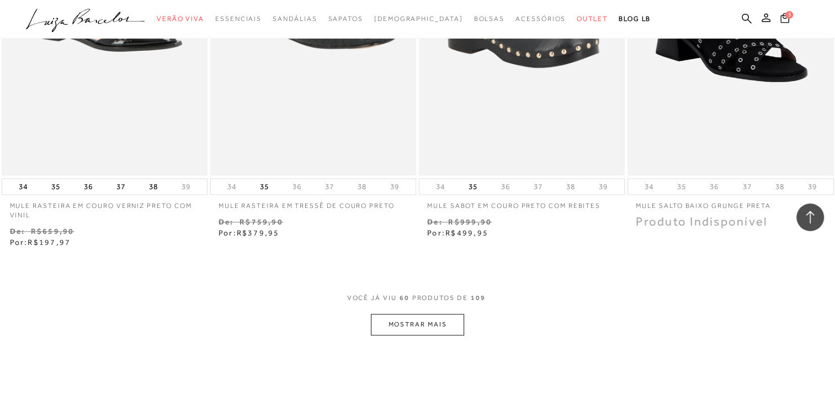
click at [424, 330] on button "MOSTRAR MAIS" at bounding box center [417, 325] width 93 height 22
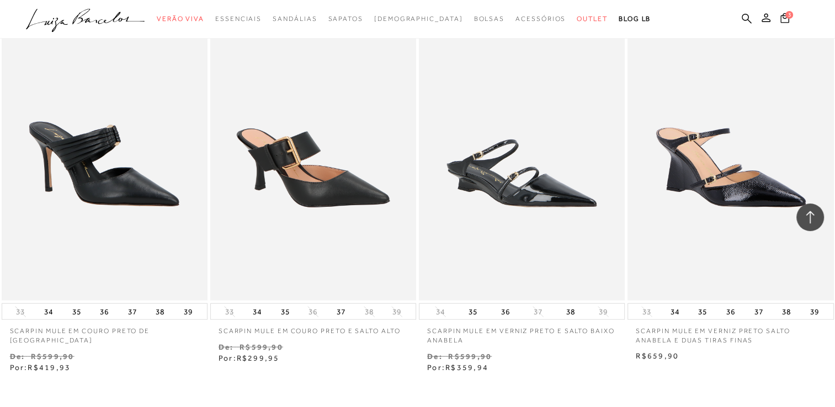
scroll to position [6752, 0]
click at [102, 308] on button "36" at bounding box center [104, 311] width 15 height 15
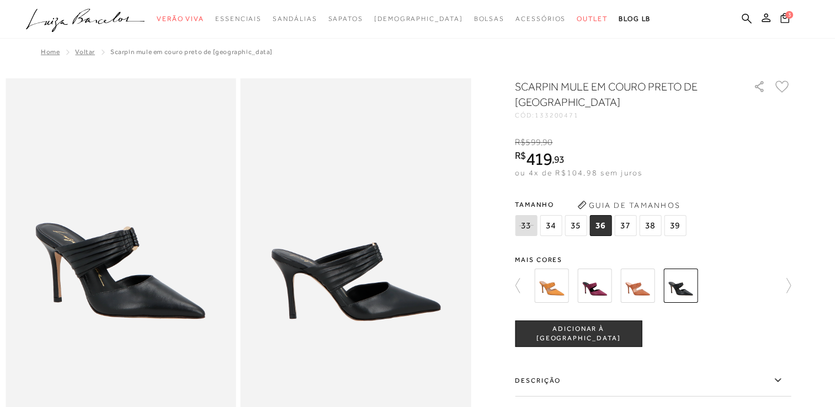
click at [587, 333] on span "ADICIONAR À [GEOGRAPHIC_DATA]" at bounding box center [578, 333] width 126 height 19
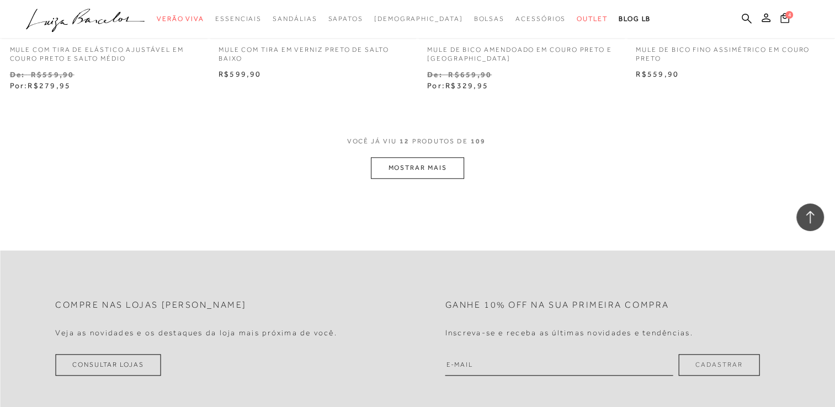
scroll to position [1162, 0]
click at [433, 171] on button "MOSTRAR MAIS" at bounding box center [417, 168] width 93 height 22
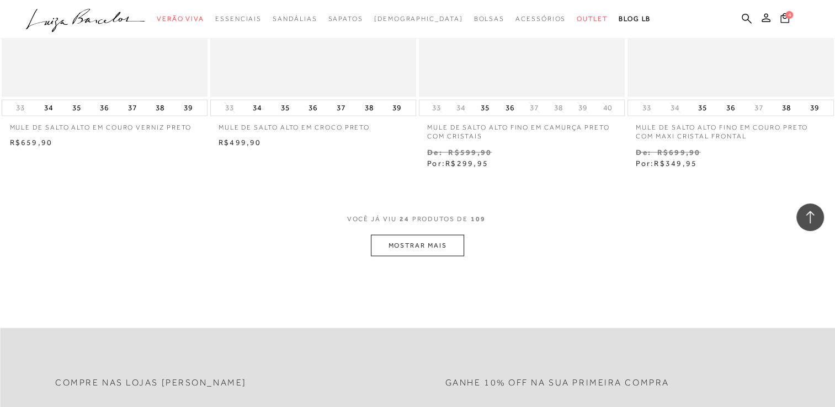
scroll to position [2261, 0]
click at [424, 240] on button "MOSTRAR MAIS" at bounding box center [417, 245] width 93 height 22
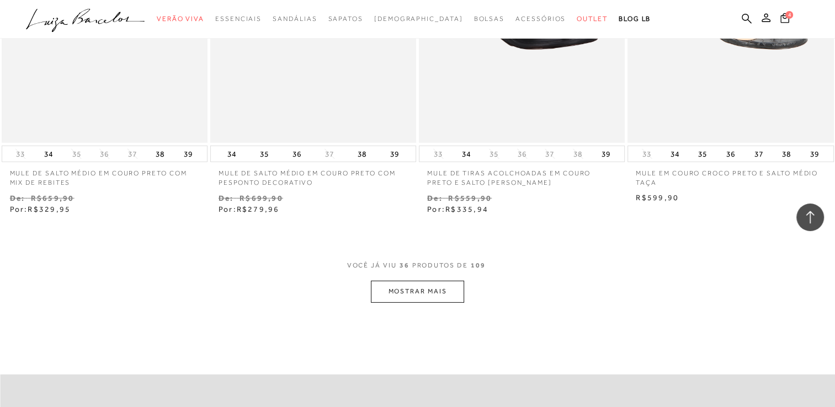
scroll to position [3418, 0]
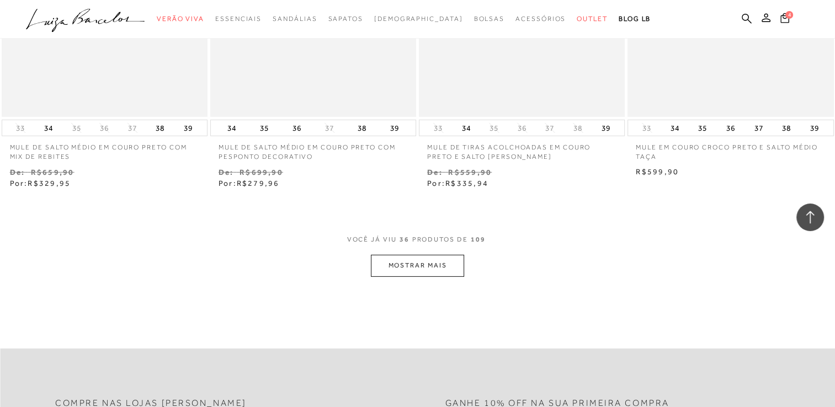
click at [421, 266] on button "MOSTRAR MAIS" at bounding box center [417, 266] width 93 height 22
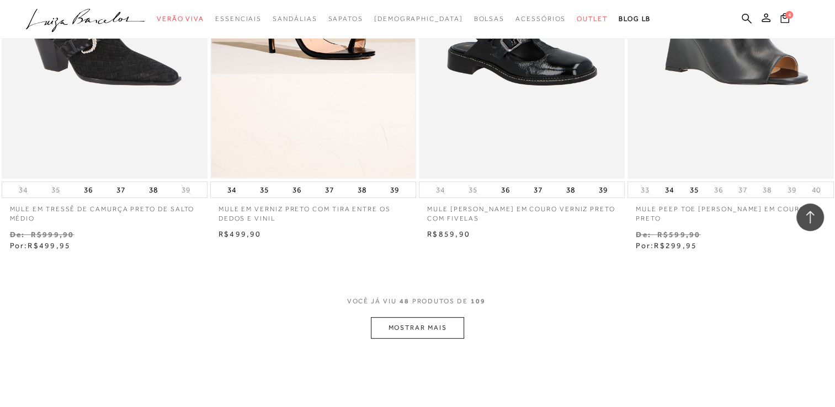
scroll to position [4535, 0]
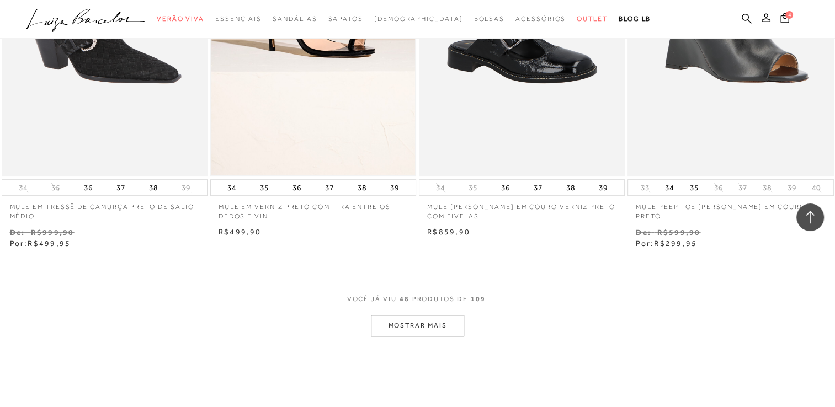
click at [421, 323] on button "MOSTRAR MAIS" at bounding box center [417, 326] width 93 height 22
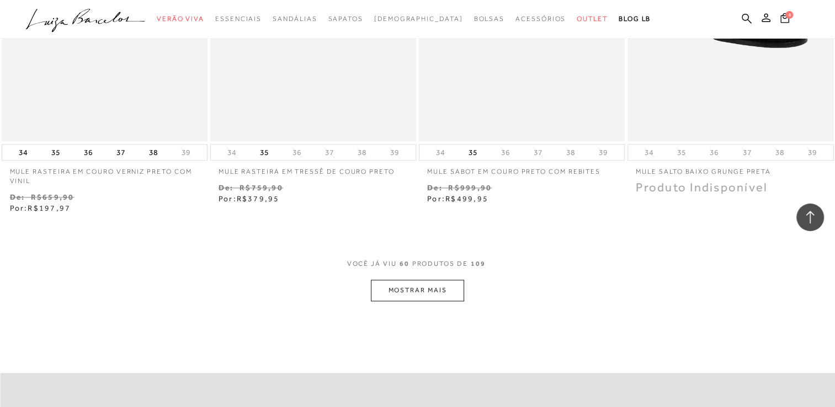
scroll to position [5736, 0]
click at [428, 286] on button "MOSTRAR MAIS" at bounding box center [417, 290] width 93 height 22
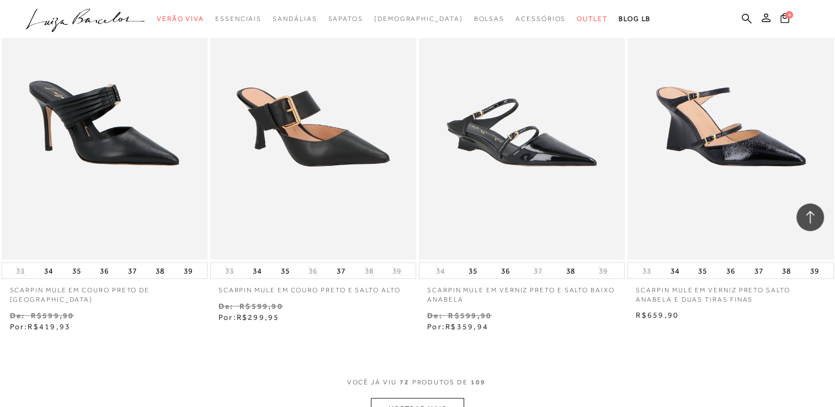
scroll to position [6874, 0]
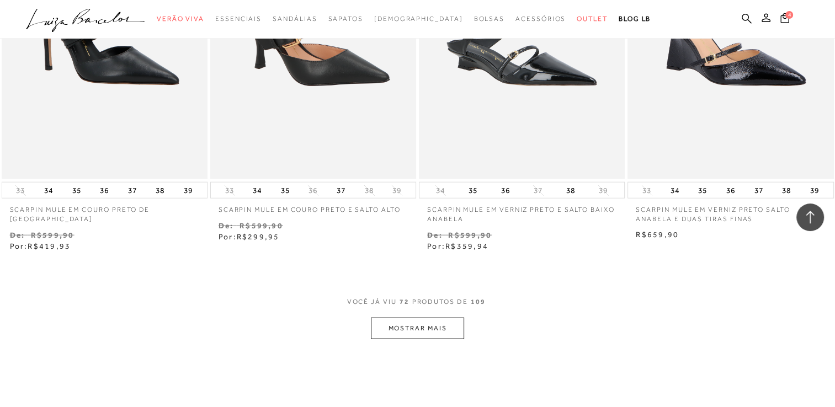
click at [423, 327] on button "MOSTRAR MAIS" at bounding box center [417, 329] width 93 height 22
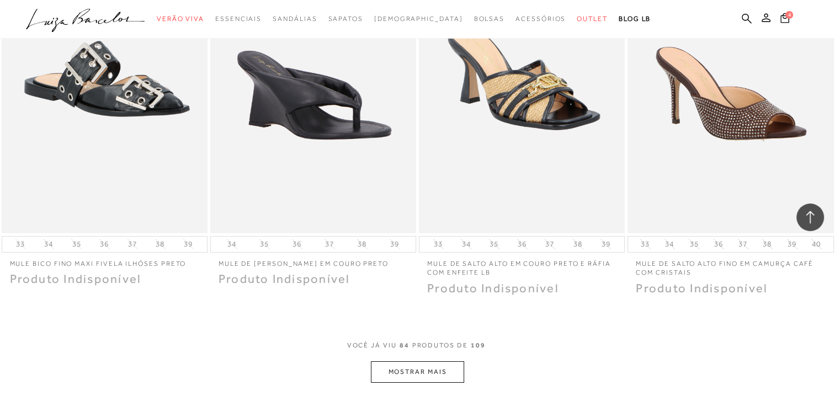
scroll to position [7998, 0]
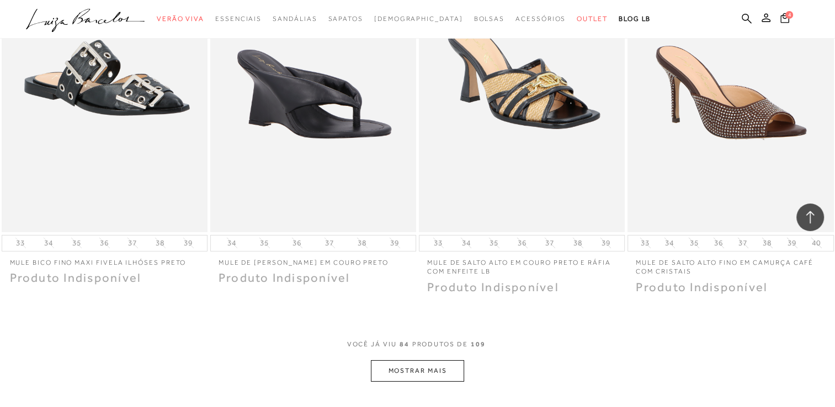
click at [433, 369] on button "MOSTRAR MAIS" at bounding box center [417, 371] width 93 height 22
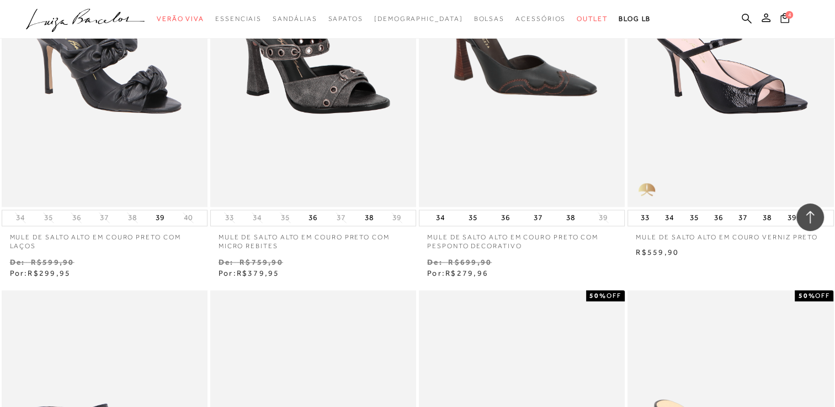
scroll to position [1701, 0]
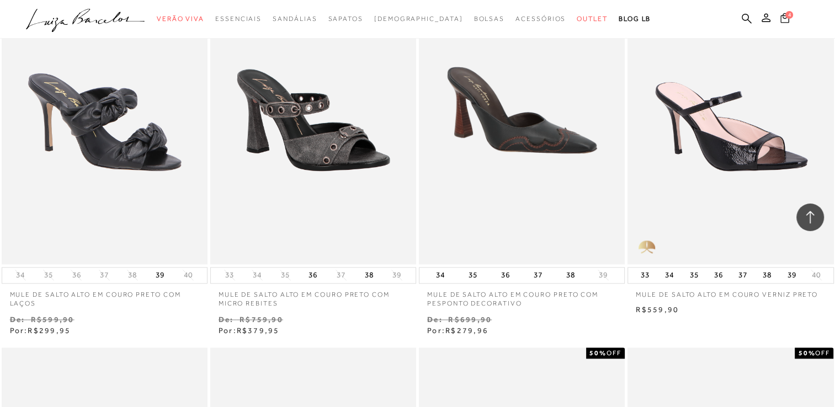
click at [790, 18] on span "4" at bounding box center [789, 15] width 8 height 8
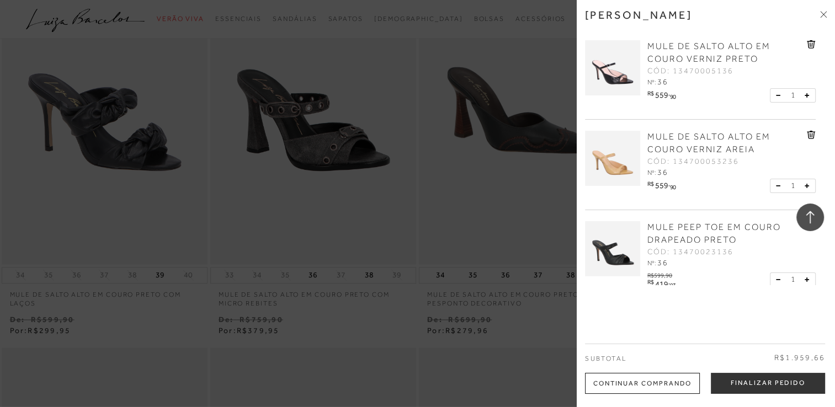
scroll to position [10, 0]
click at [808, 40] on icon at bounding box center [811, 43] width 8 height 8
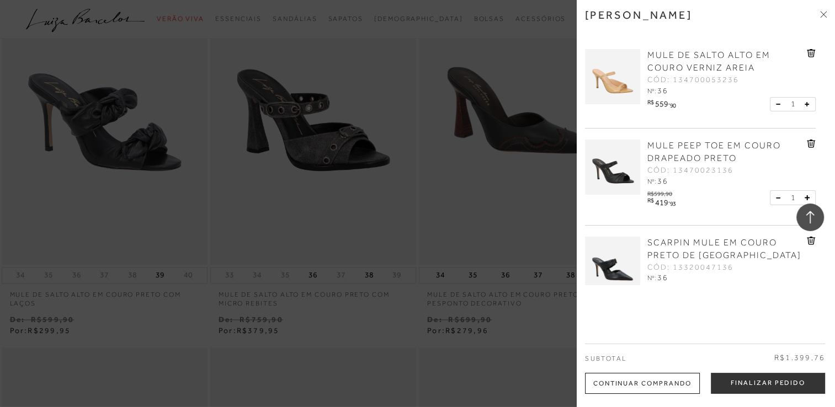
scroll to position [37, 0]
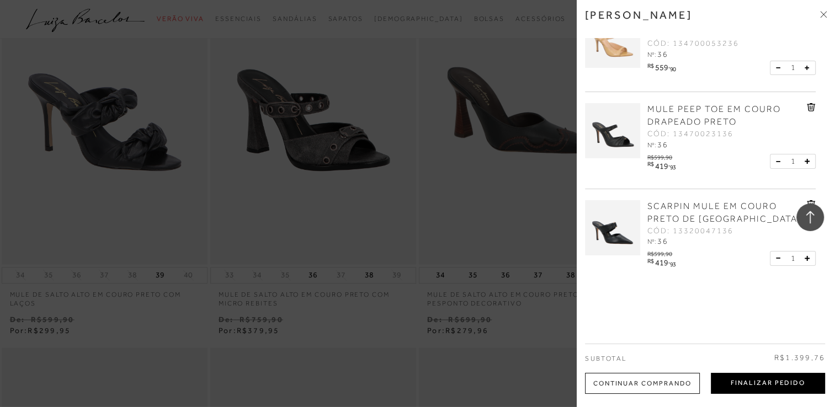
click at [741, 381] on button "Finalizar Pedido" at bounding box center [768, 383] width 114 height 21
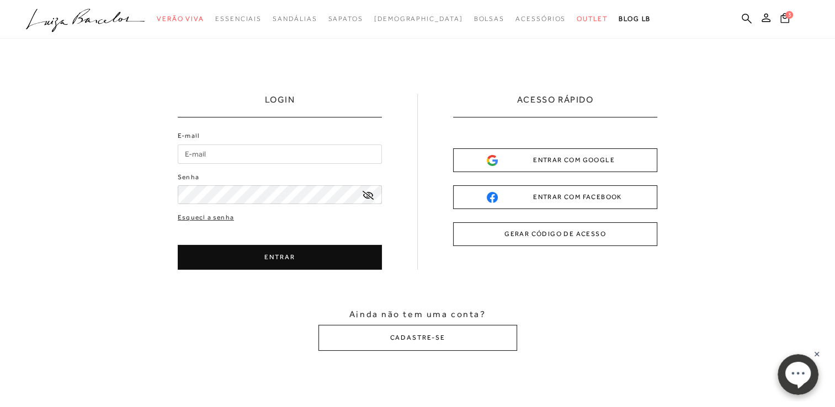
click at [242, 156] on input "E-mail" at bounding box center [280, 154] width 204 height 19
type input "[EMAIL_ADDRESS][DOMAIN_NAME]"
click at [273, 254] on button "ENTRAR" at bounding box center [280, 257] width 204 height 25
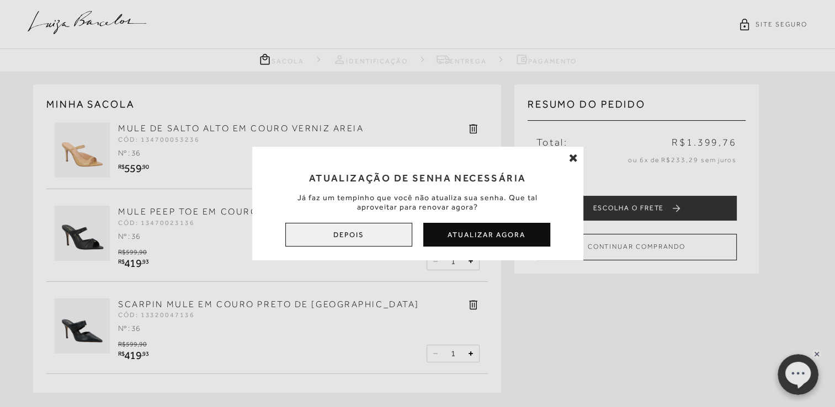
click at [370, 237] on button "Depois" at bounding box center [348, 235] width 127 height 24
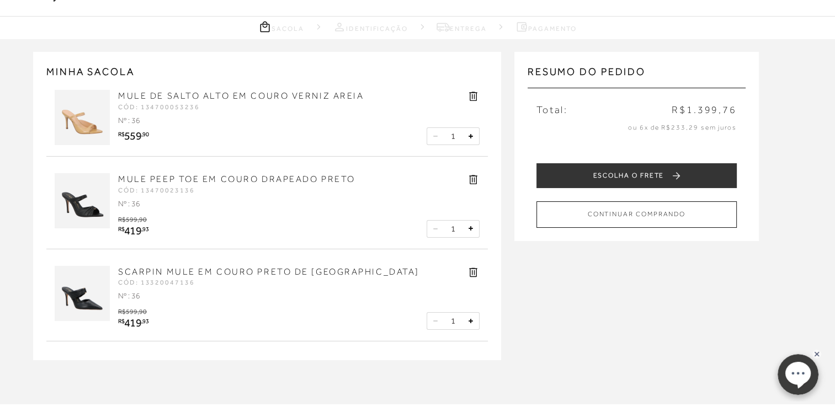
scroll to position [35, 0]
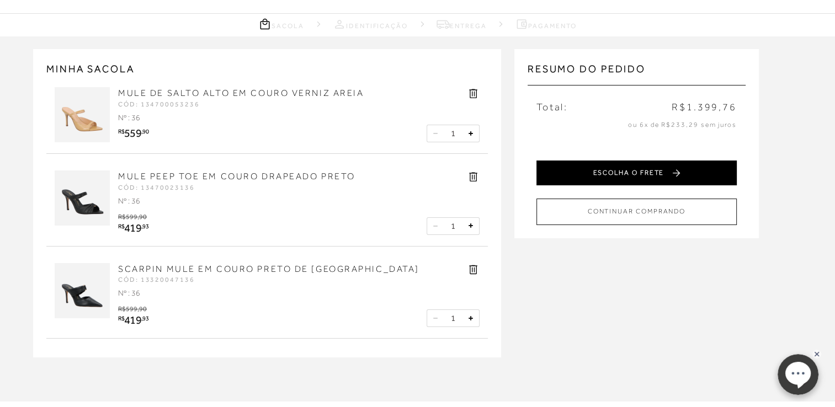
click at [654, 178] on button "ESCOLHA O FRETE" at bounding box center [636, 173] width 200 height 25
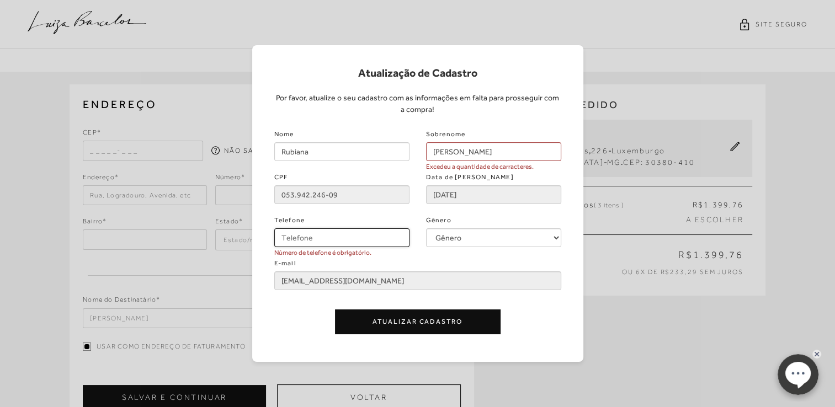
click at [345, 242] on input "Telefone" at bounding box center [341, 237] width 135 height 19
type input "[PHONE_NUMBER]"
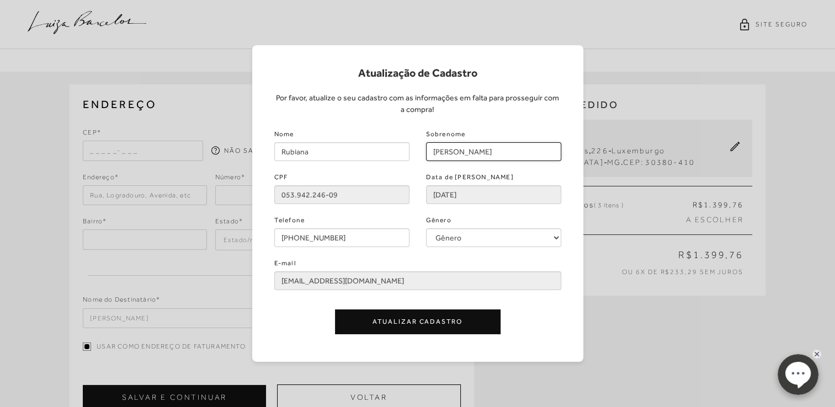
click at [460, 151] on input "[PERSON_NAME]" at bounding box center [493, 151] width 135 height 19
type input "[PERSON_NAME]"
click at [414, 323] on button "Atualizar Cadastro" at bounding box center [418, 321] width 166 height 25
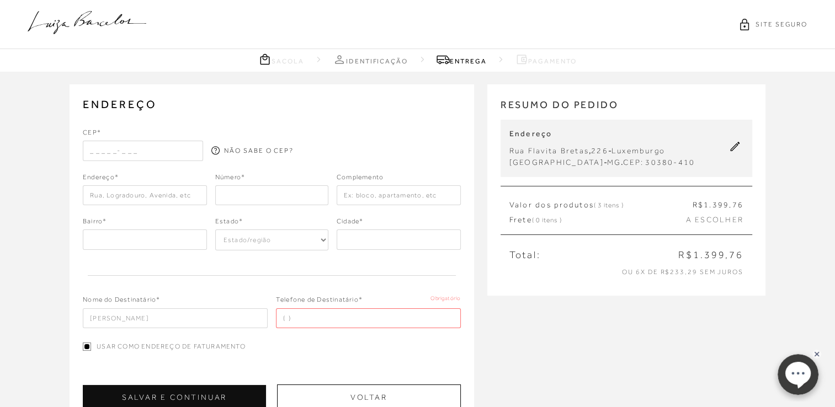
click at [88, 155] on input "text" at bounding box center [143, 151] width 120 height 20
type input "30380-410"
type input "[STREET_ADDRESS]"
type input "1101"
type input "[STREET_ADDRESS]"
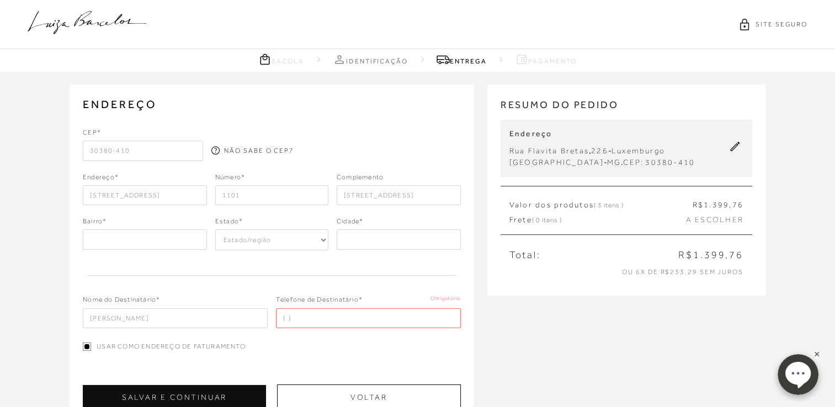
type input "mg"
select select "MG"
type input "[GEOGRAPHIC_DATA]"
type input "[PHONE_NUMBER]"
type input "30380-410"
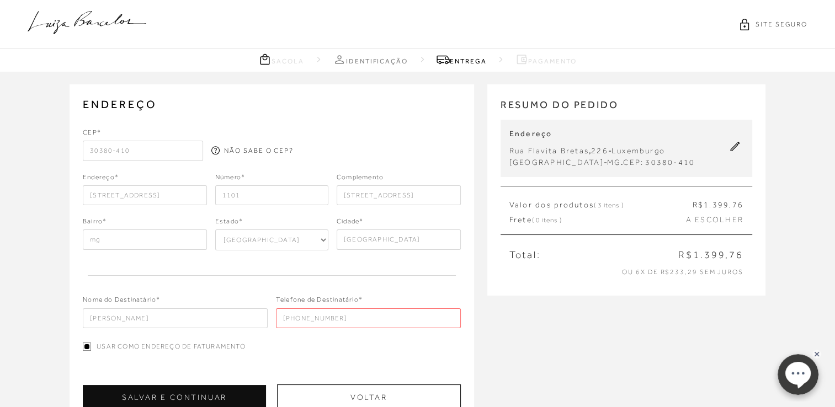
type input "Rua Flavita Bretas"
type input "Luxemburgo"
type input "[GEOGRAPHIC_DATA]"
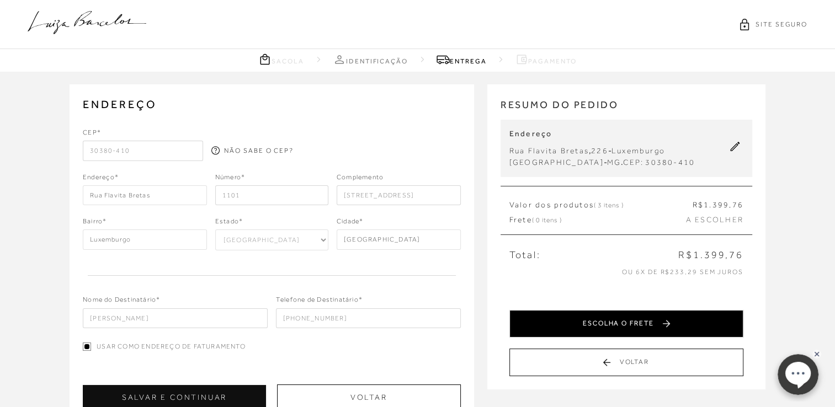
click at [576, 317] on button "ESCOLHA O FRETE" at bounding box center [626, 324] width 234 height 28
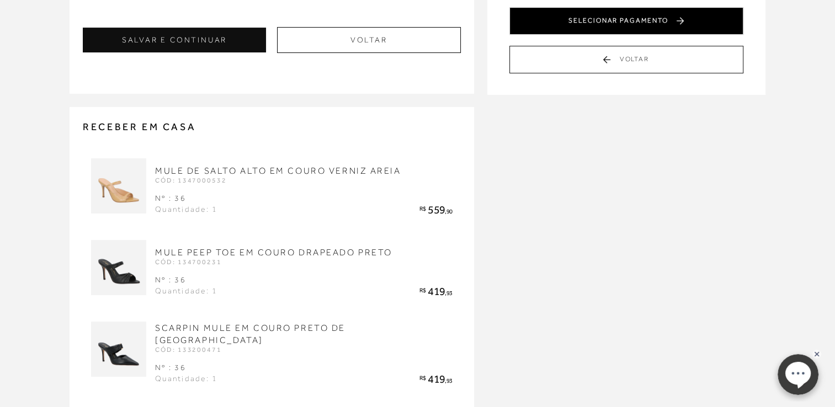
scroll to position [190, 0]
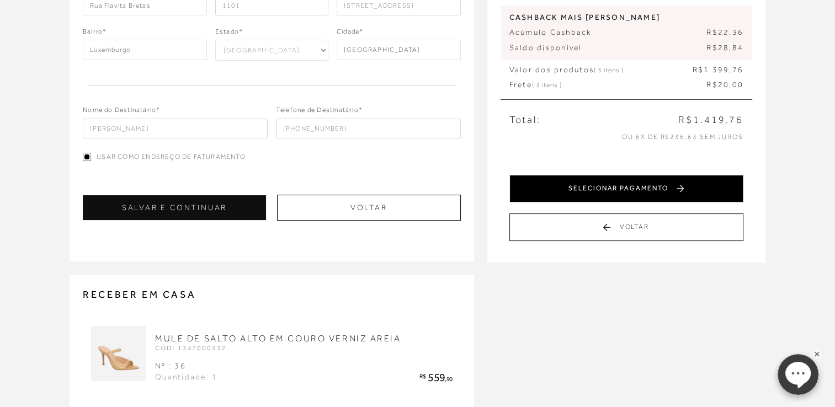
click at [671, 188] on button "SELECIONAR PAGAMENTO" at bounding box center [626, 189] width 234 height 28
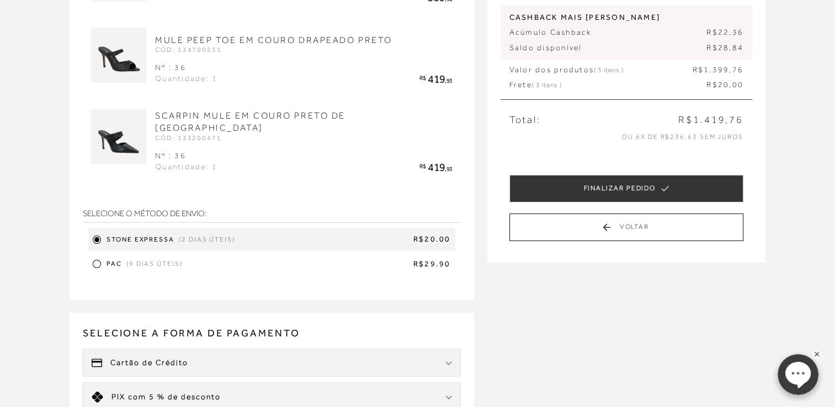
scroll to position [0, 0]
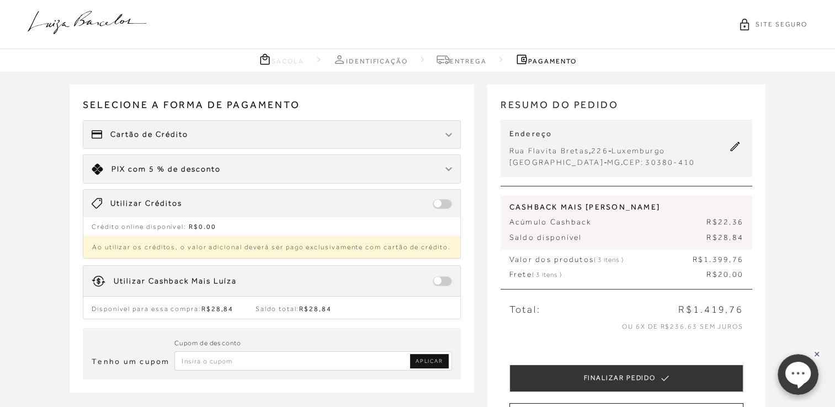
click at [439, 281] on span at bounding box center [442, 281] width 19 height 10
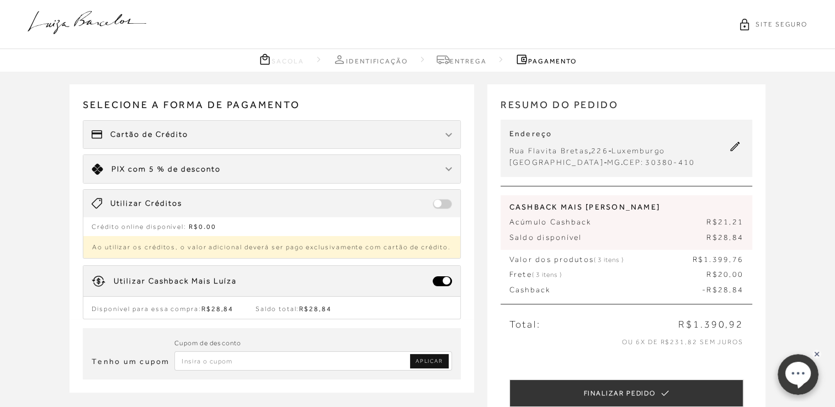
click at [439, 281] on span at bounding box center [442, 281] width 19 height 10
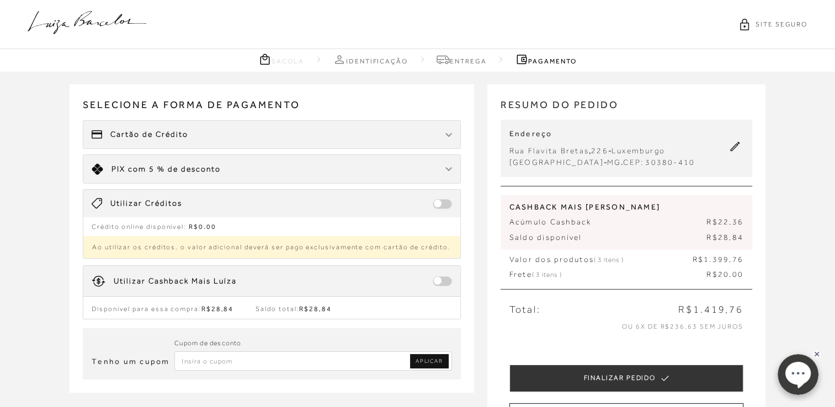
click at [441, 280] on span at bounding box center [442, 281] width 19 height 10
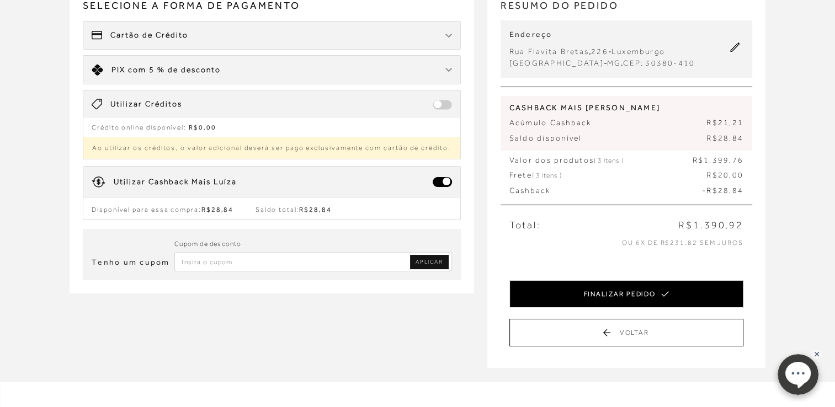
click at [613, 296] on button "FINALIZAR PEDIDO" at bounding box center [626, 294] width 234 height 28
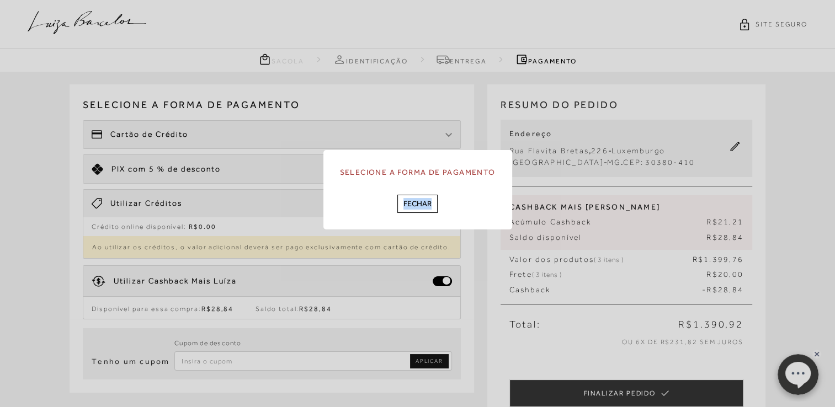
drag, startPoint x: 613, startPoint y: 296, endPoint x: 488, endPoint y: 276, distance: 127.4
click at [488, 276] on div "Selecione a forma de pagamento Fechar" at bounding box center [417, 203] width 835 height 407
drag, startPoint x: 488, startPoint y: 276, endPoint x: 417, endPoint y: 201, distance: 103.4
click at [417, 201] on button "Fechar" at bounding box center [417, 204] width 40 height 18
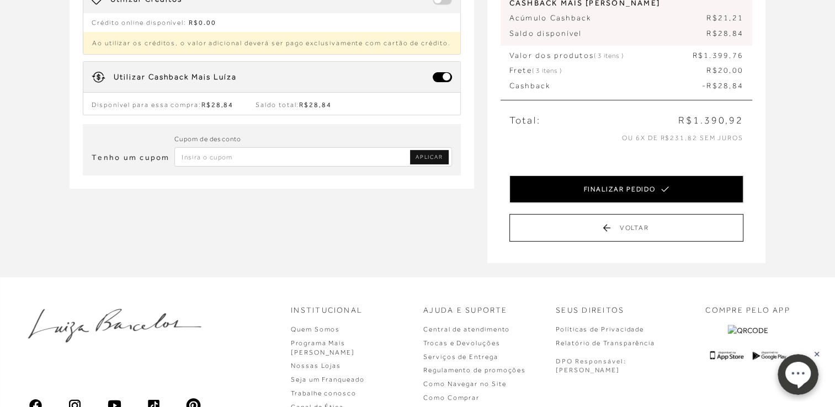
click at [574, 194] on button "FINALIZAR PEDIDO" at bounding box center [626, 189] width 234 height 28
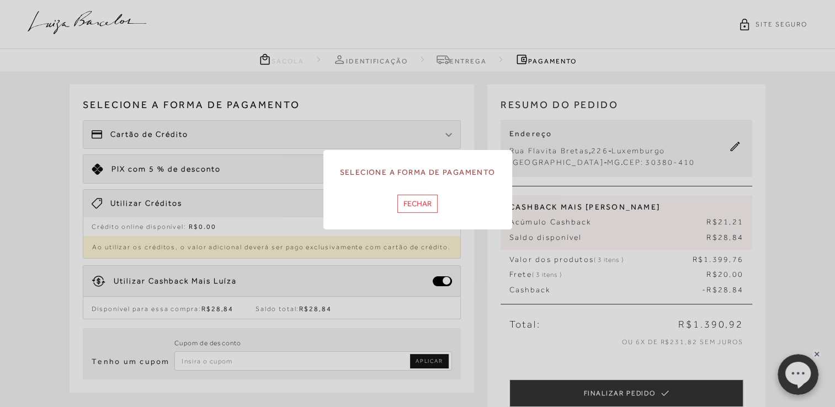
click at [418, 198] on button "Fechar" at bounding box center [417, 204] width 40 height 18
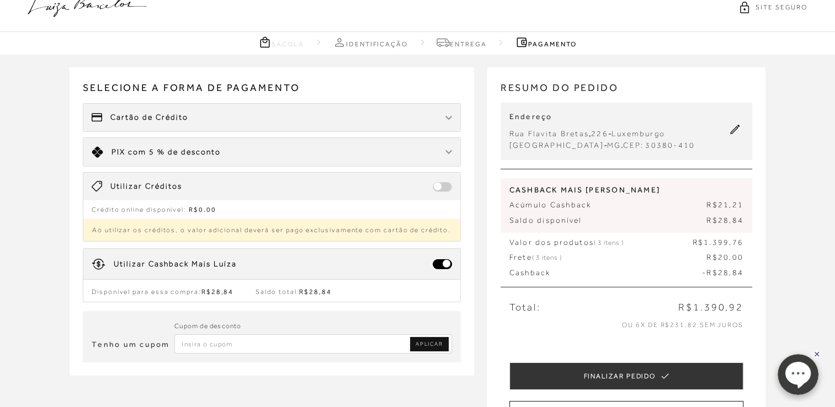
click at [447, 120] on div at bounding box center [448, 117] width 7 height 11
